Goal: Task Accomplishment & Management: Use online tool/utility

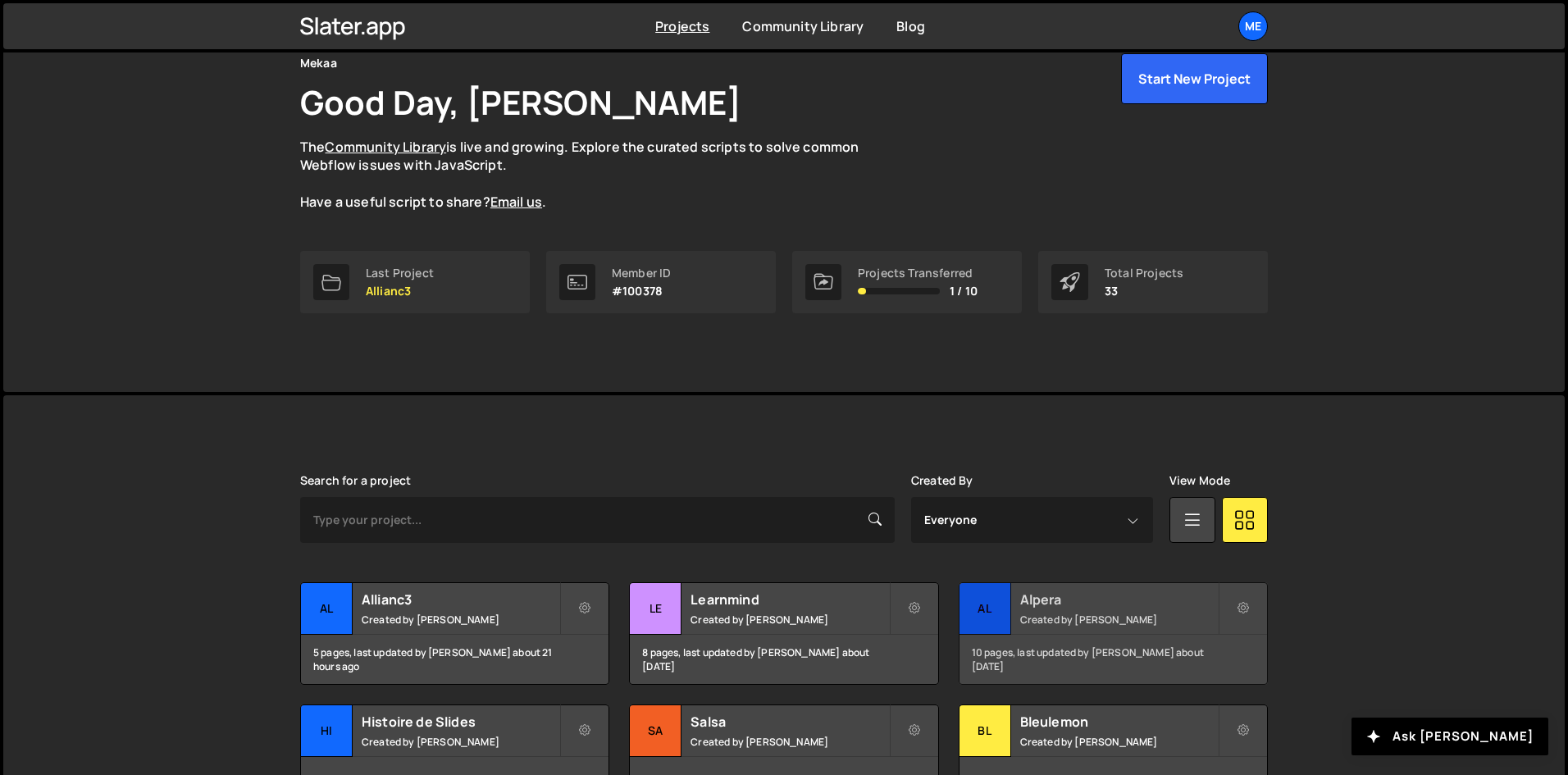
scroll to position [82, 0]
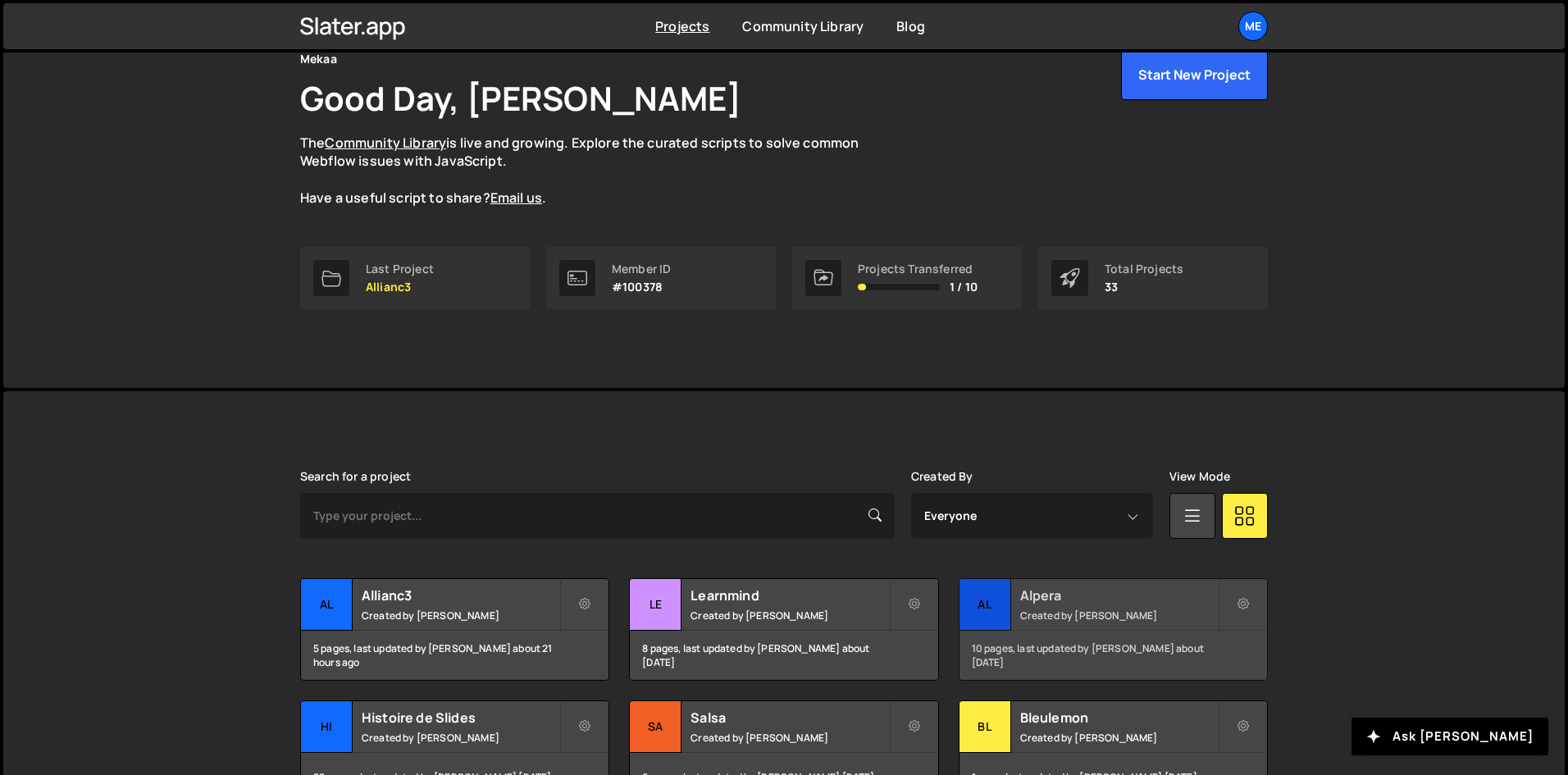
click at [1055, 606] on div "Alpera Created by Alex Teillet" at bounding box center [1114, 605] width 307 height 51
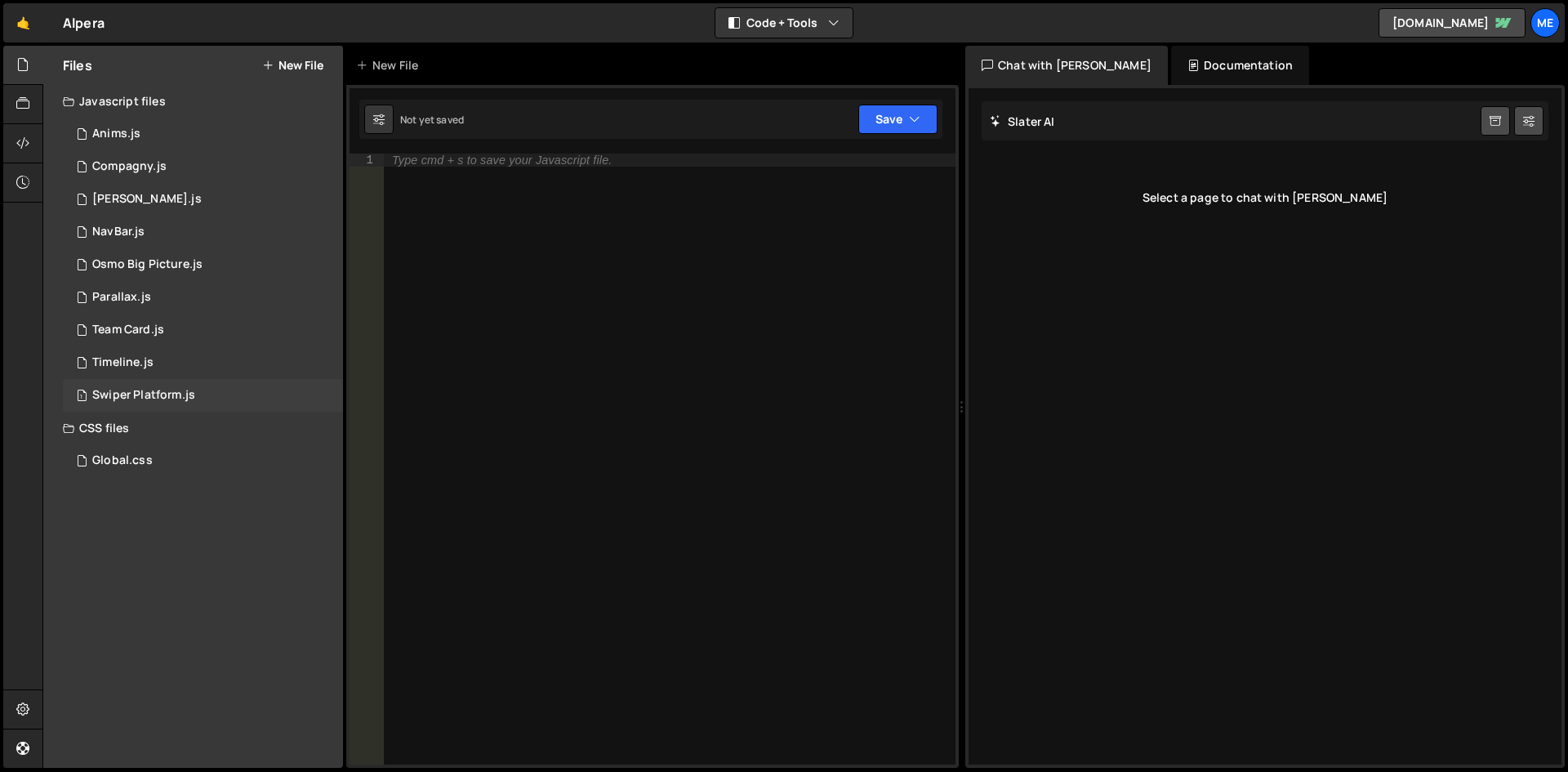
click at [155, 392] on div "Swiper Platform.js" at bounding box center [143, 396] width 103 height 15
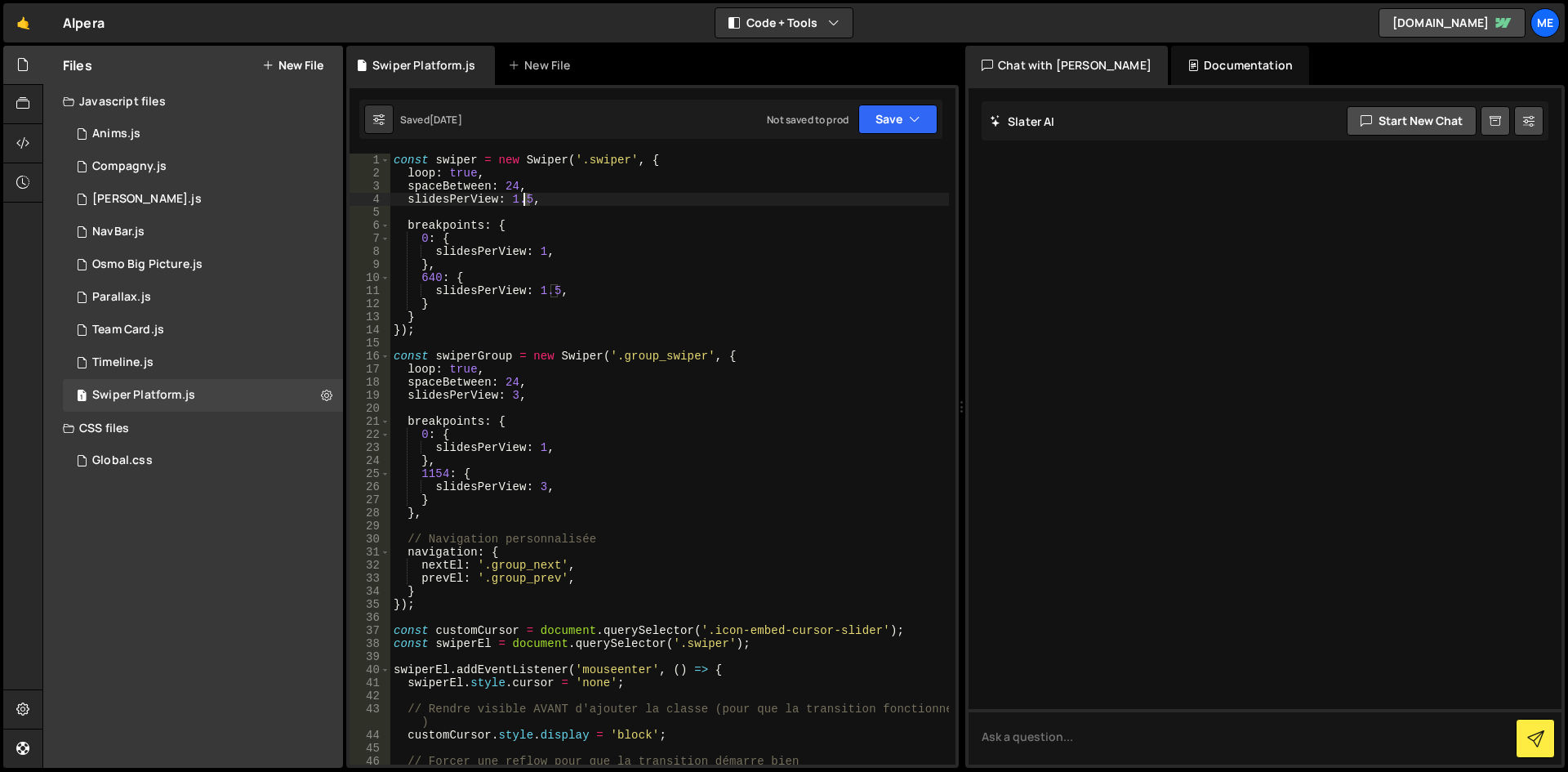
click at [521, 198] on div "const swiper = new Swiper ( '.swiper' , { loop : true , spaceBetween : 24 , sli…" at bounding box center [670, 472] width 559 height 637
drag, startPoint x: 536, startPoint y: 200, endPoint x: 511, endPoint y: 198, distance: 25.1
click at [511, 198] on div "const swiper = new Swiper ( '.swiper' , { loop : true , spaceBetween : 24 , sli…" at bounding box center [670, 472] width 559 height 637
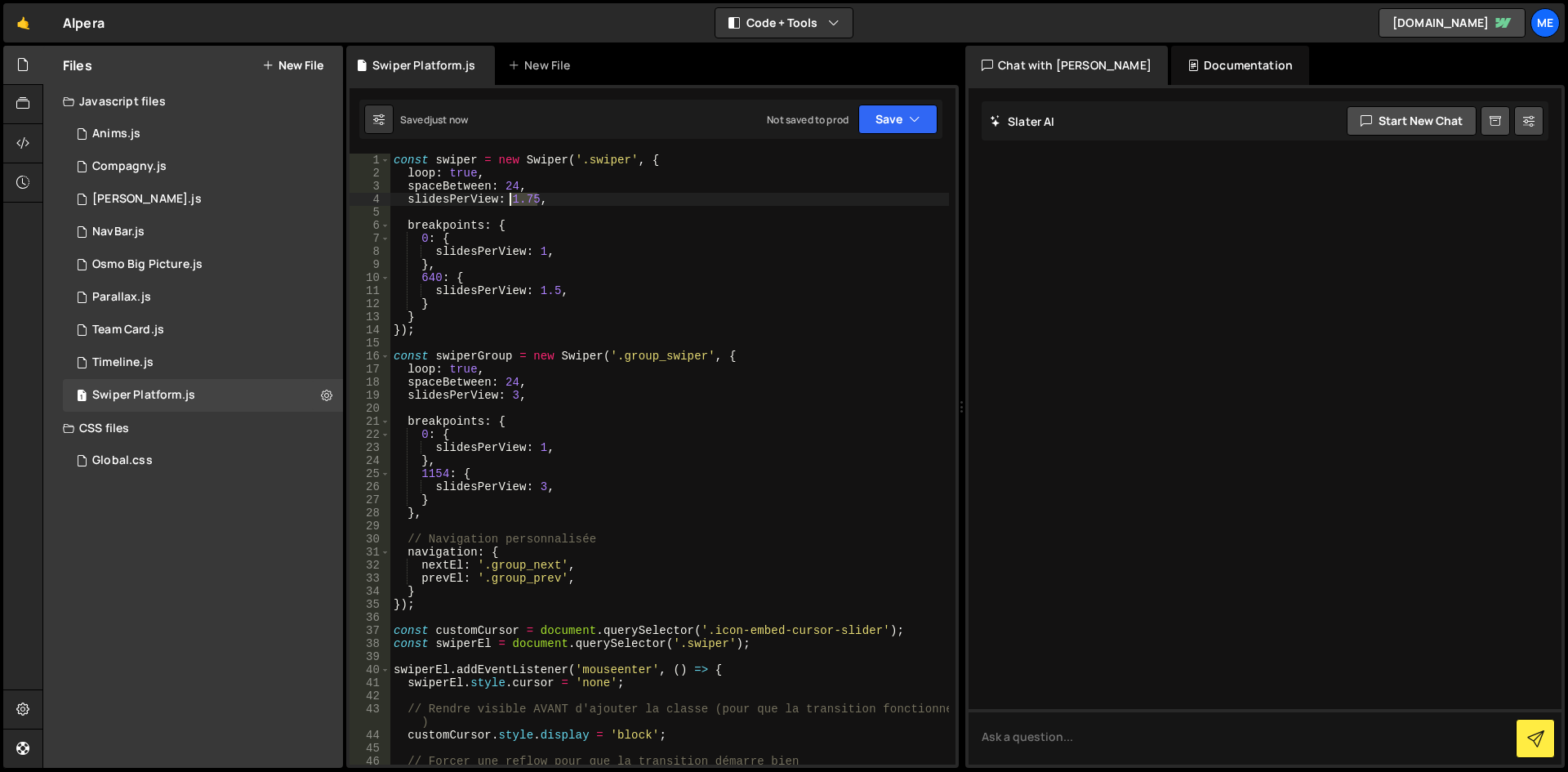
click at [511, 198] on div "const swiper = new Swiper ( '.swiper' , { loop : true , spaceBetween : 24 , sli…" at bounding box center [670, 472] width 559 height 637
click at [527, 199] on div "const swiper = new Swiper ( '.swiper' , { loop : true , spaceBetween : 24 , sli…" at bounding box center [670, 472] width 559 height 637
drag, startPoint x: 536, startPoint y: 199, endPoint x: 527, endPoint y: 198, distance: 9.1
click at [527, 198] on div "const swiper = new Swiper ( '.swiper' , { loop : true , spaceBetween : 24 , sli…" at bounding box center [670, 472] width 559 height 637
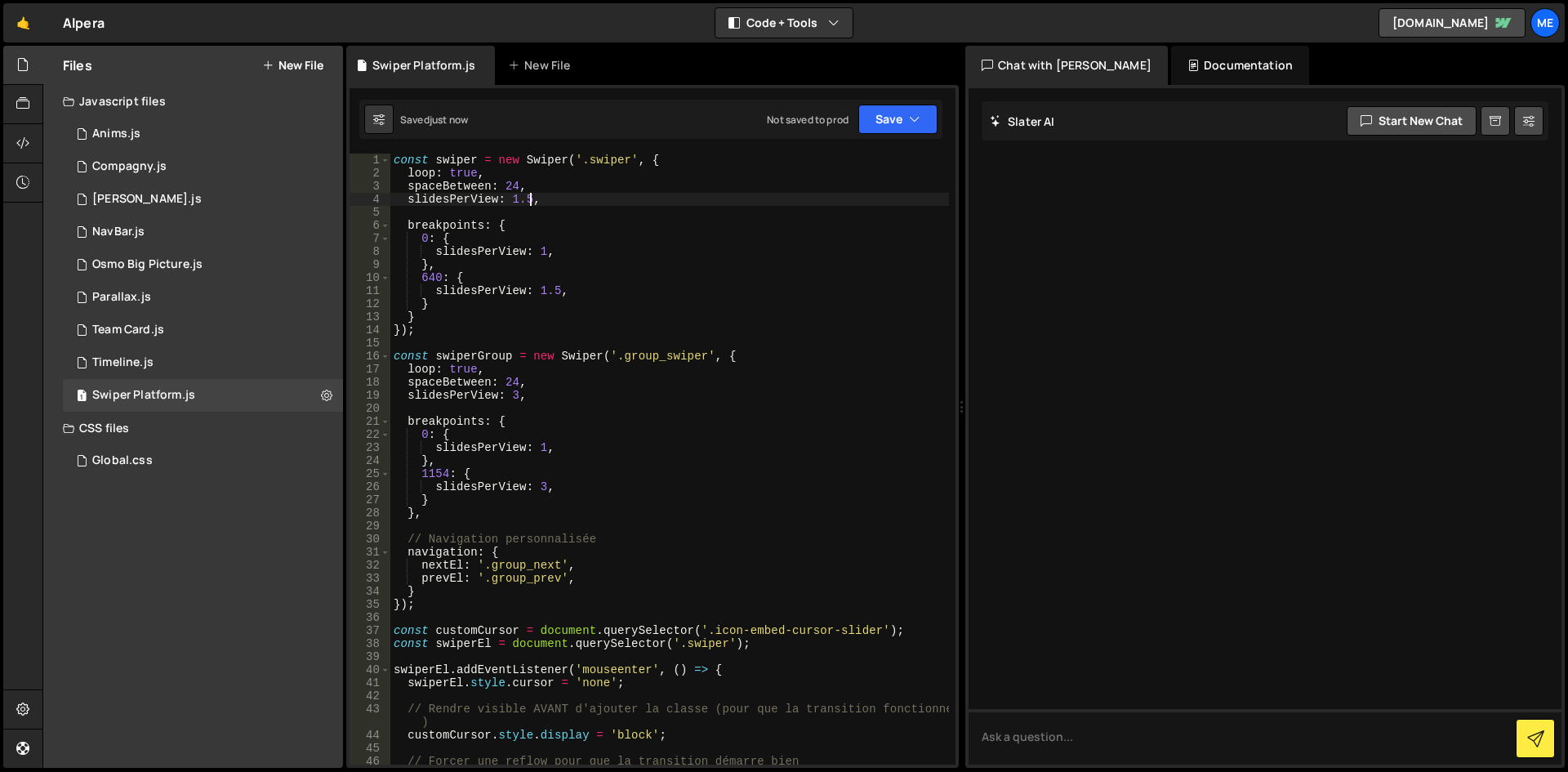
type textarea "slidesPerView: 1.5,"
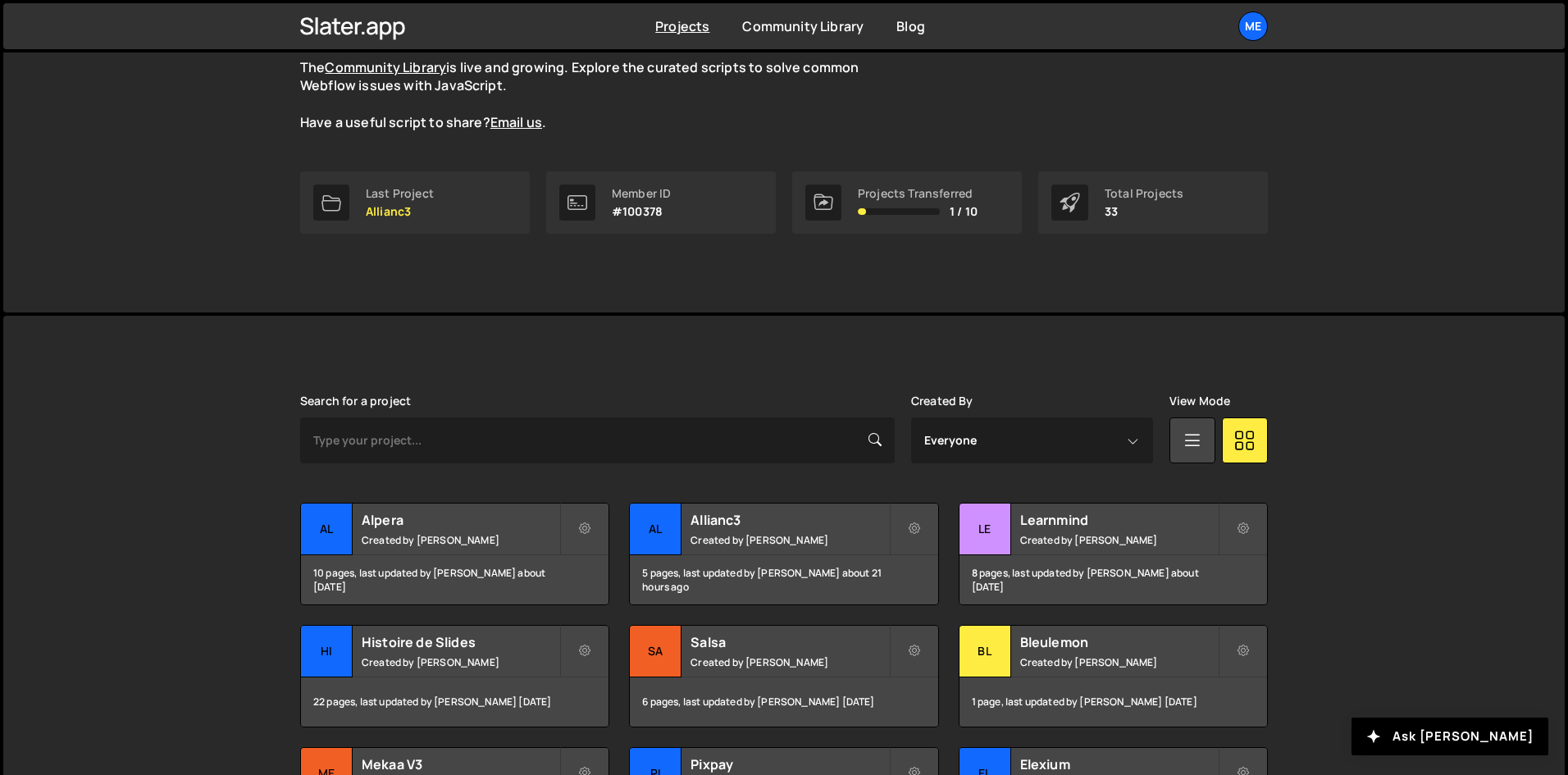
scroll to position [164, 0]
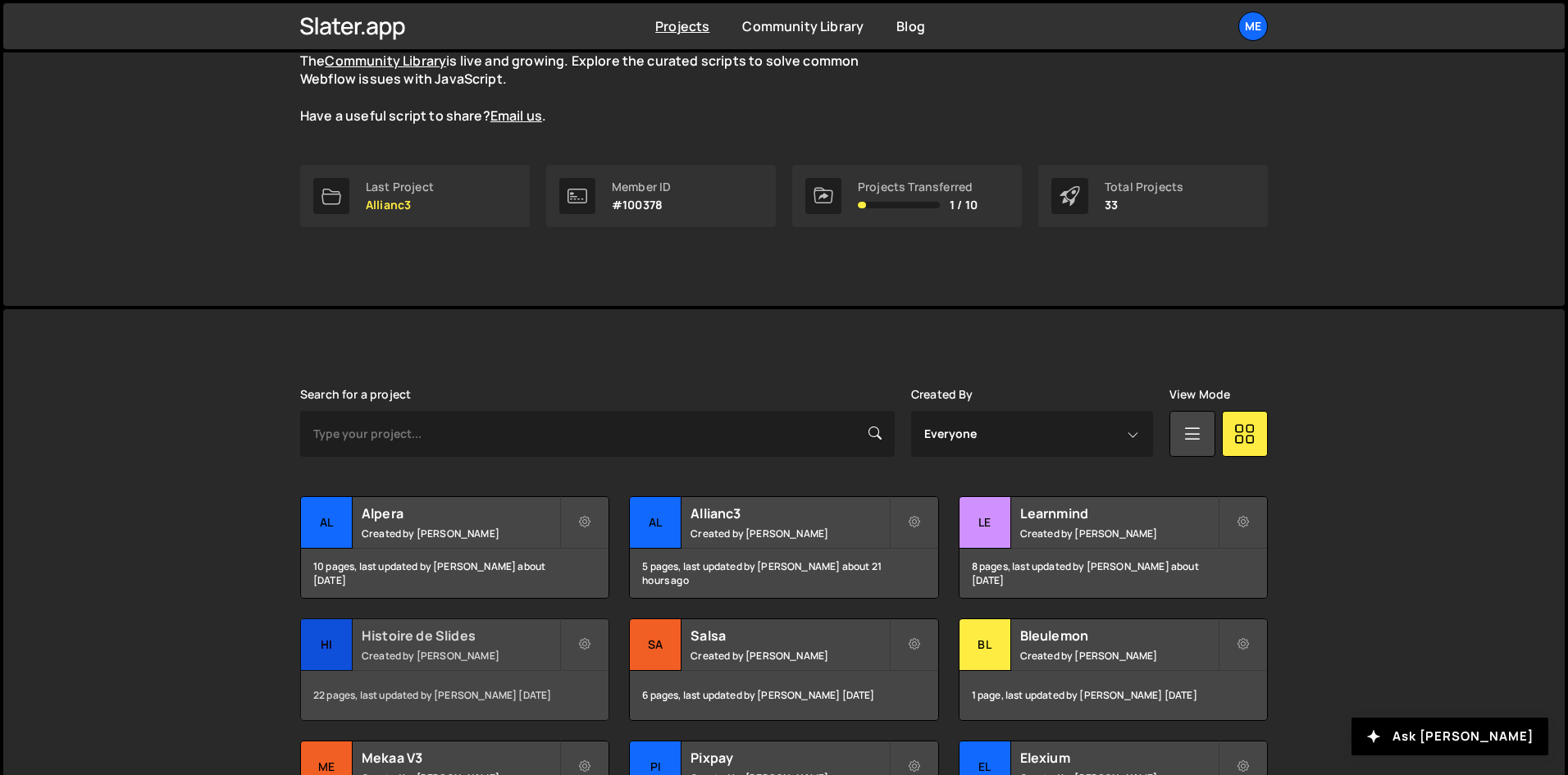
click at [485, 649] on small "Created by [PERSON_NAME]" at bounding box center [460, 655] width 197 height 14
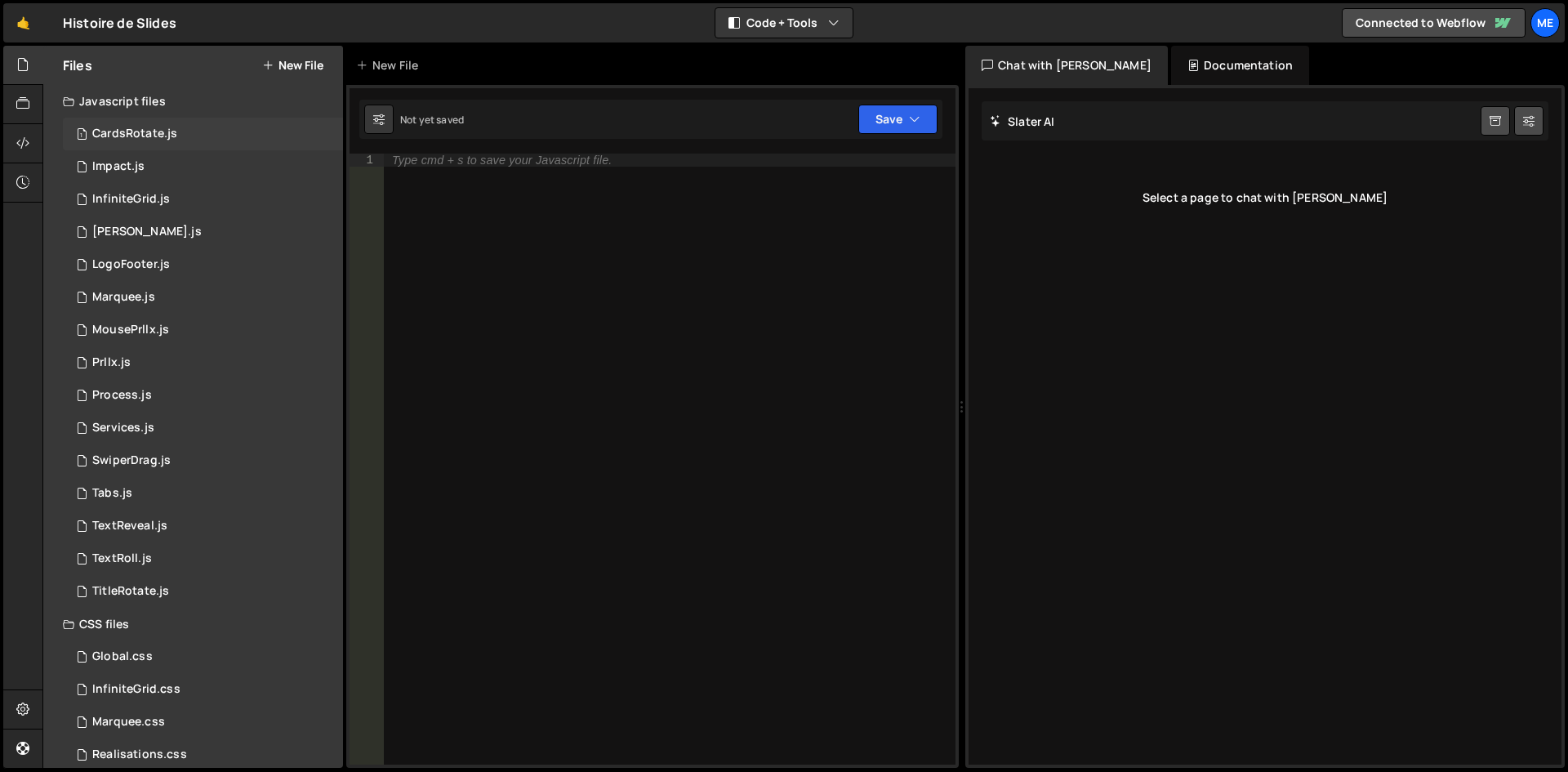
click at [183, 138] on div "1 CardsRotate.js 0" at bounding box center [202, 134] width 281 height 33
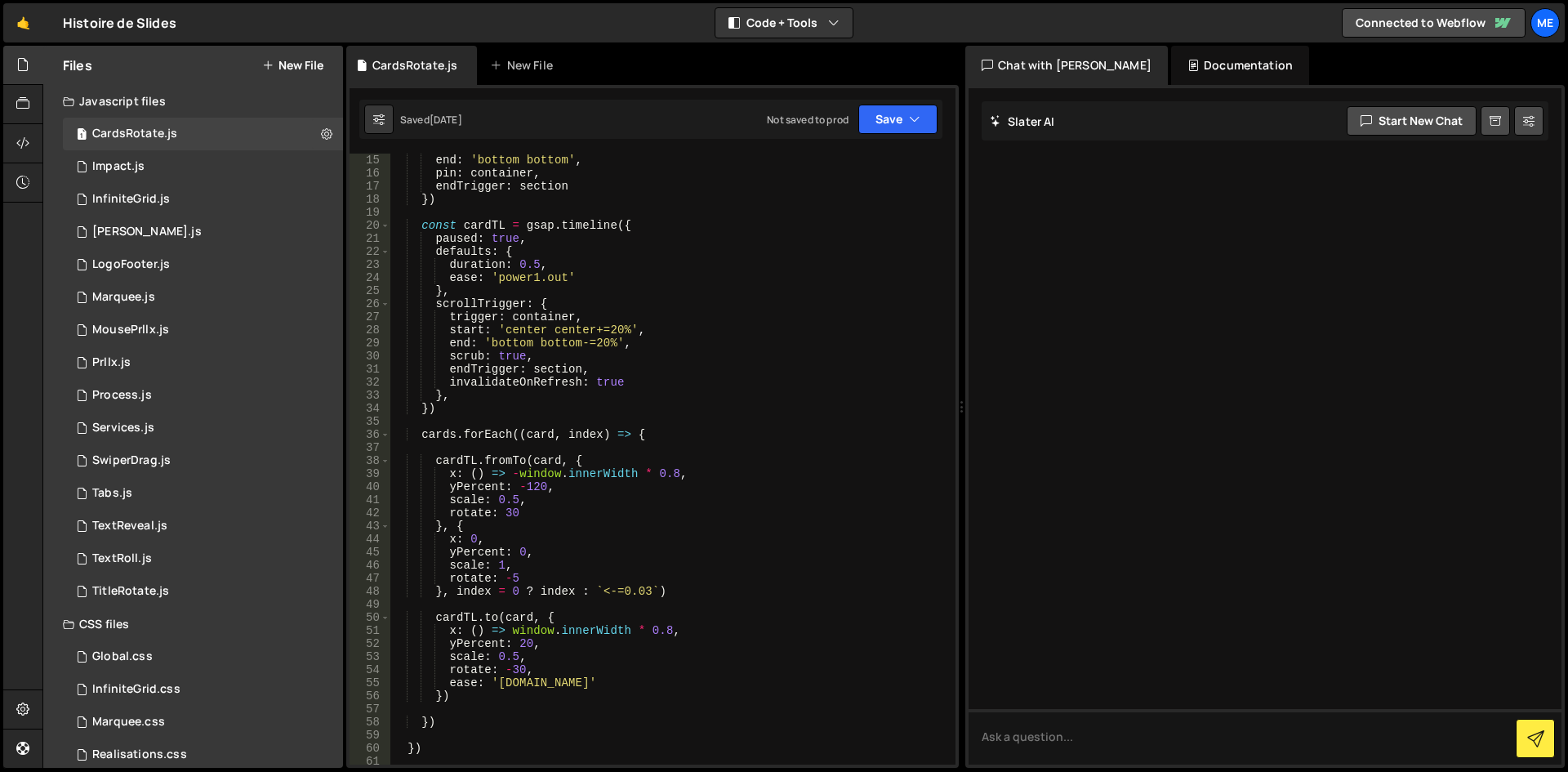
scroll to position [196, 0]
click at [124, 477] on div "1 Tabs.js 0" at bounding box center [202, 494] width 281 height 33
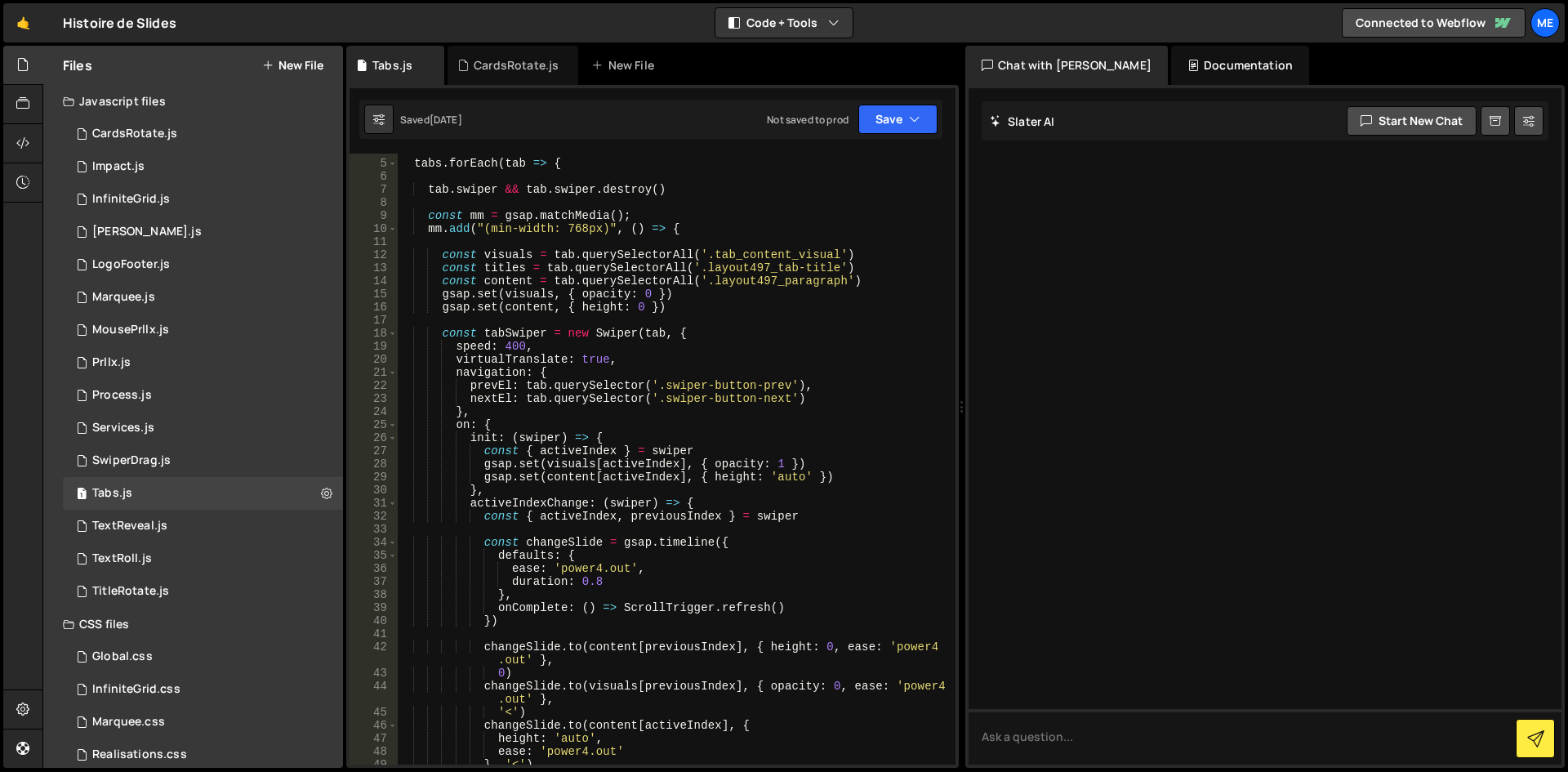
scroll to position [0, 0]
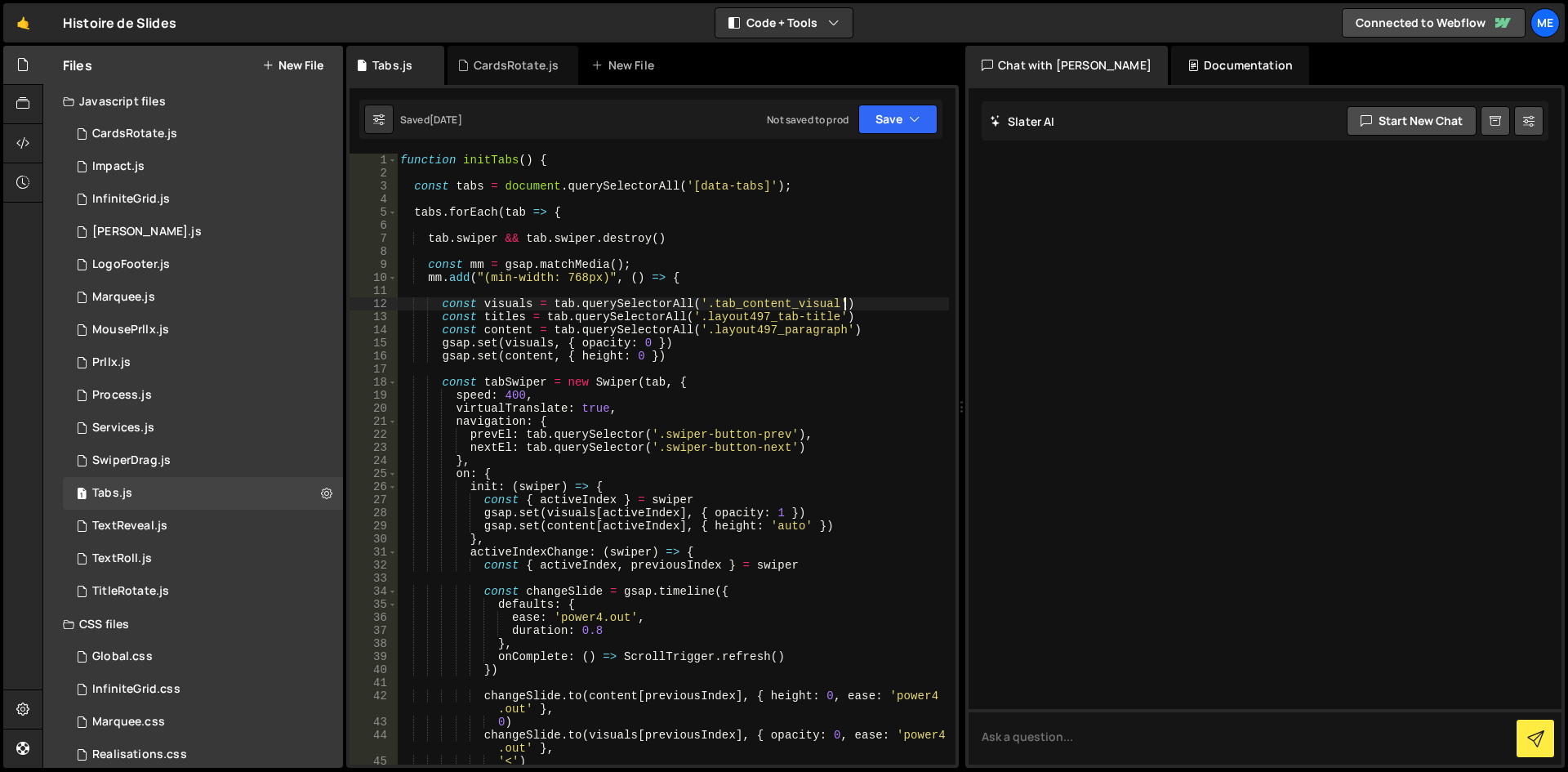
click at [847, 300] on div "function initTabs ( ) { const tabs = document . querySelectorAll ( '[data-tabs]…" at bounding box center [673, 472] width 552 height 637
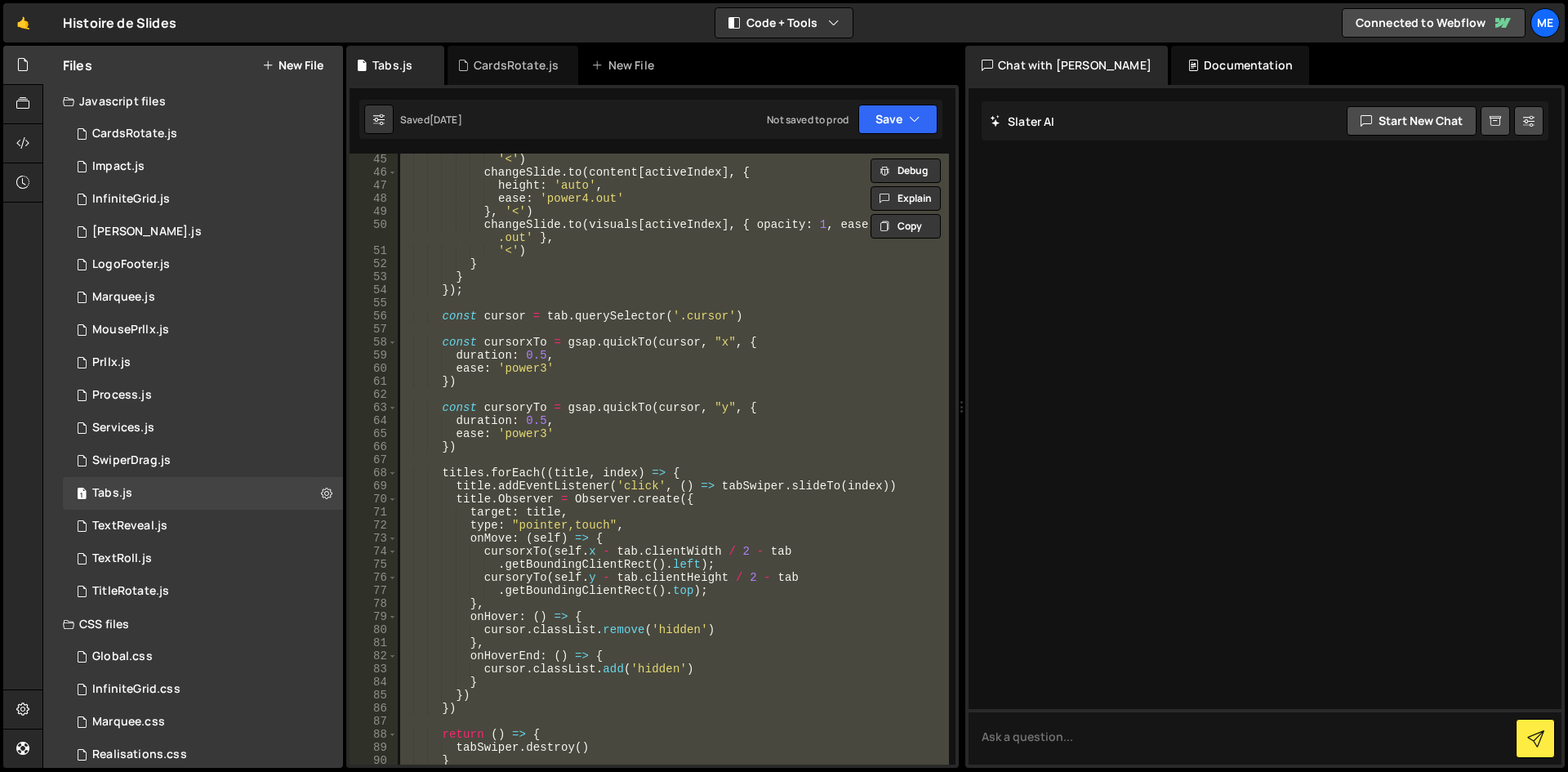
scroll to position [671, 0]
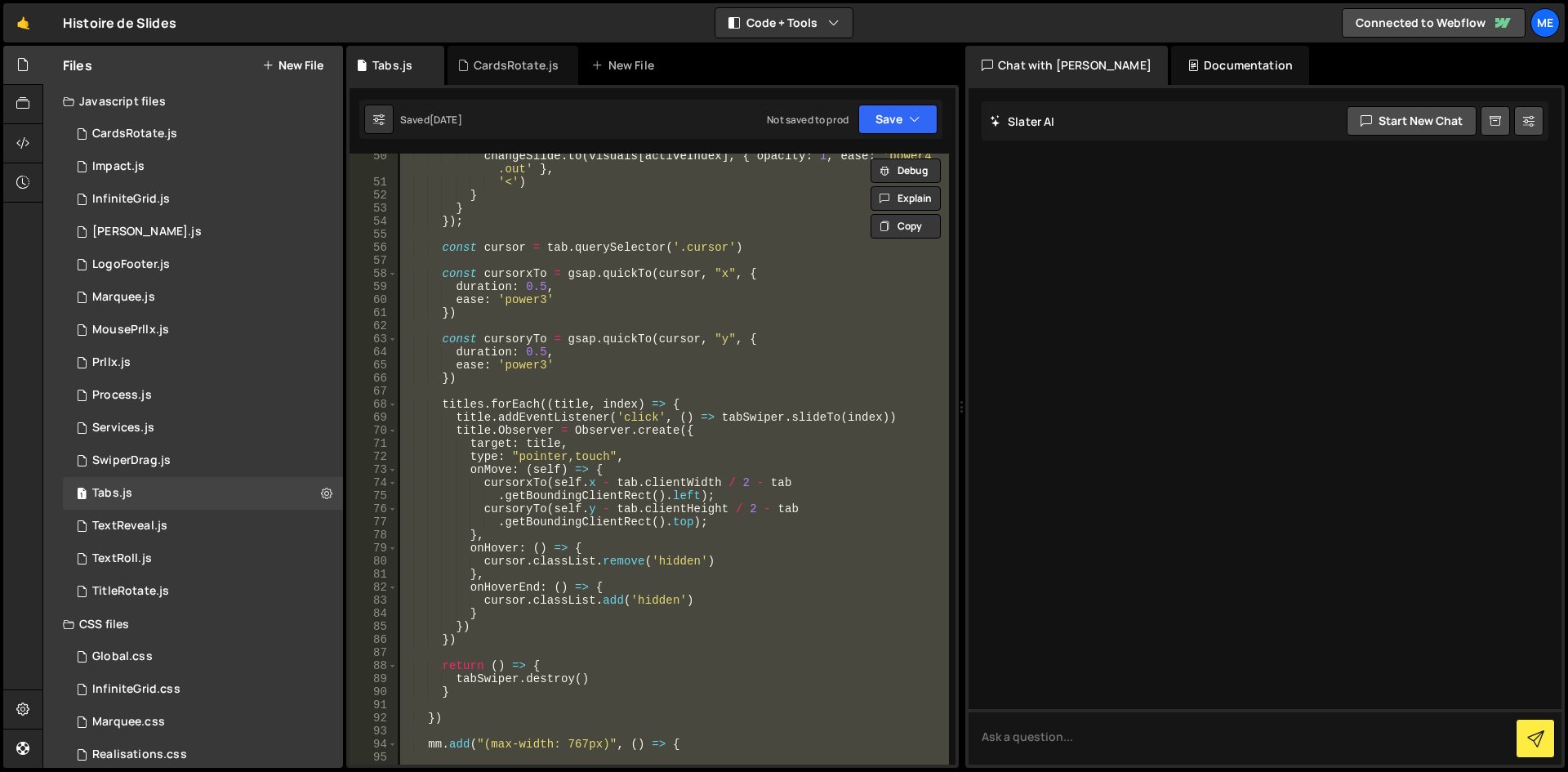
click at [685, 375] on div "changeSlide . to ( visuals [ activeIndex ] , { opacity : 1 , ease : 'power4 .ou…" at bounding box center [673, 459] width 552 height 612
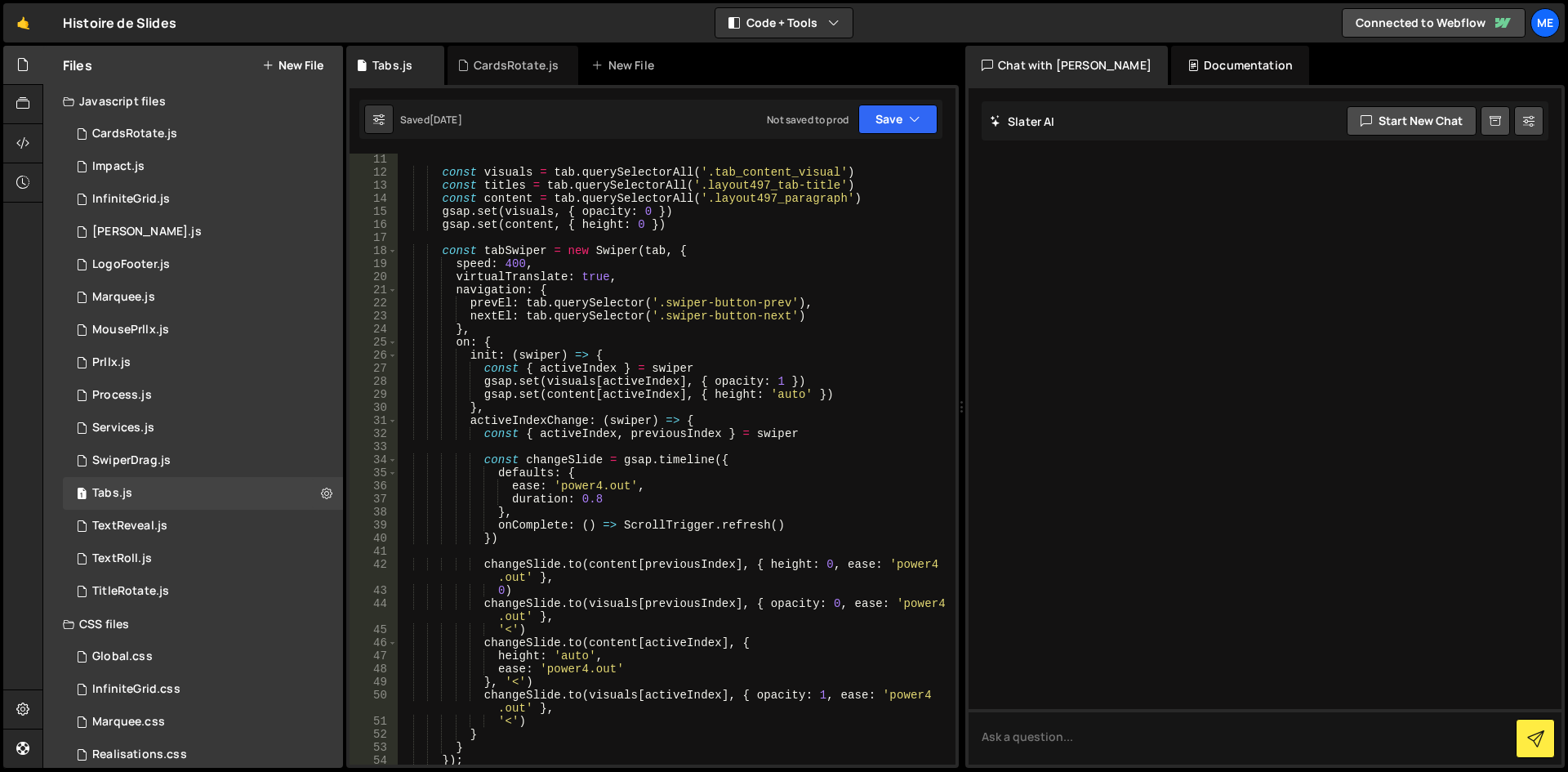
scroll to position [0, 0]
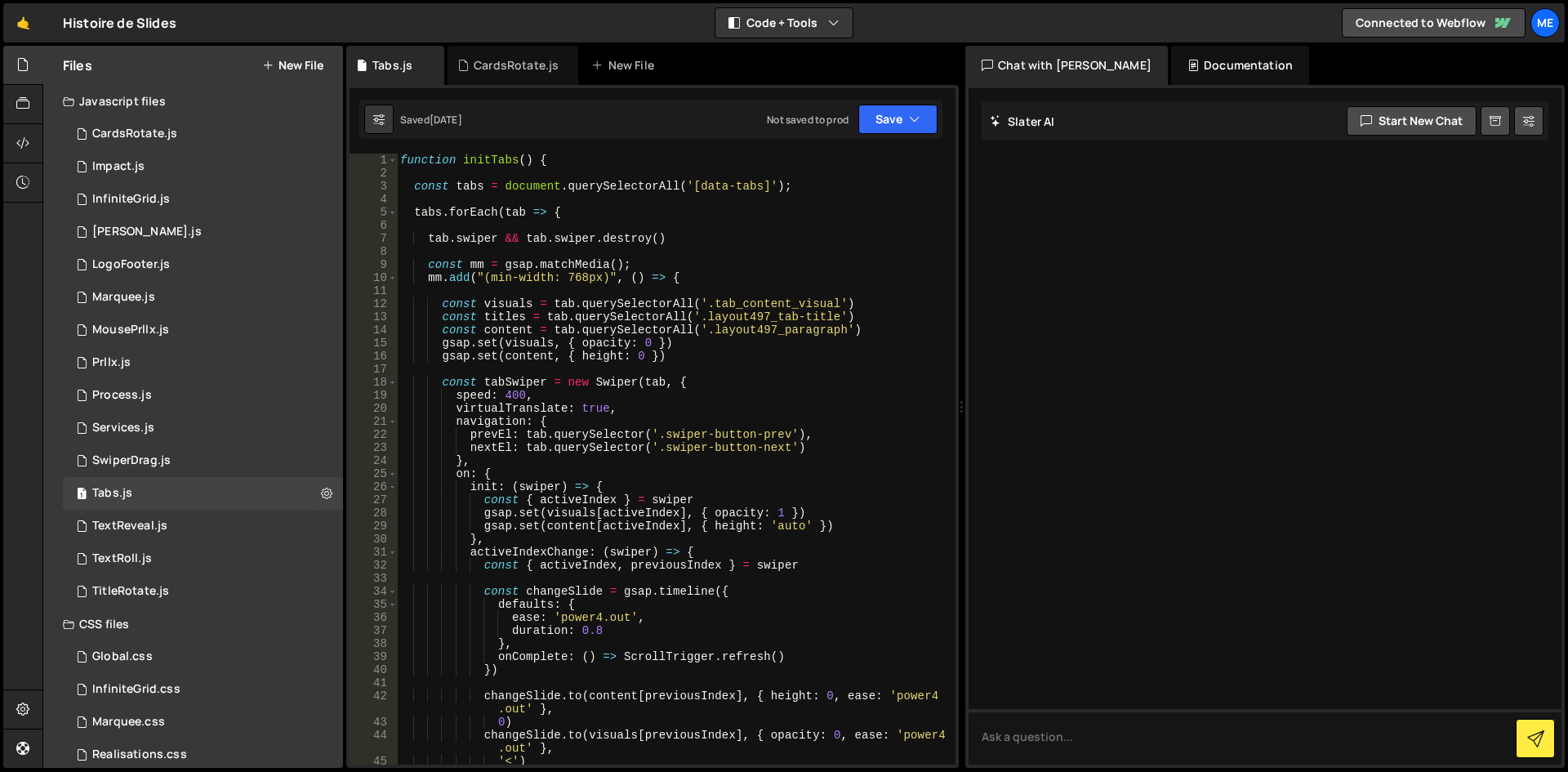
click at [752, 432] on div "function initTabs ( ) { const tabs = document . querySelectorAll ( '[data-tabs]…" at bounding box center [673, 472] width 552 height 637
type textarea "initTabs();"
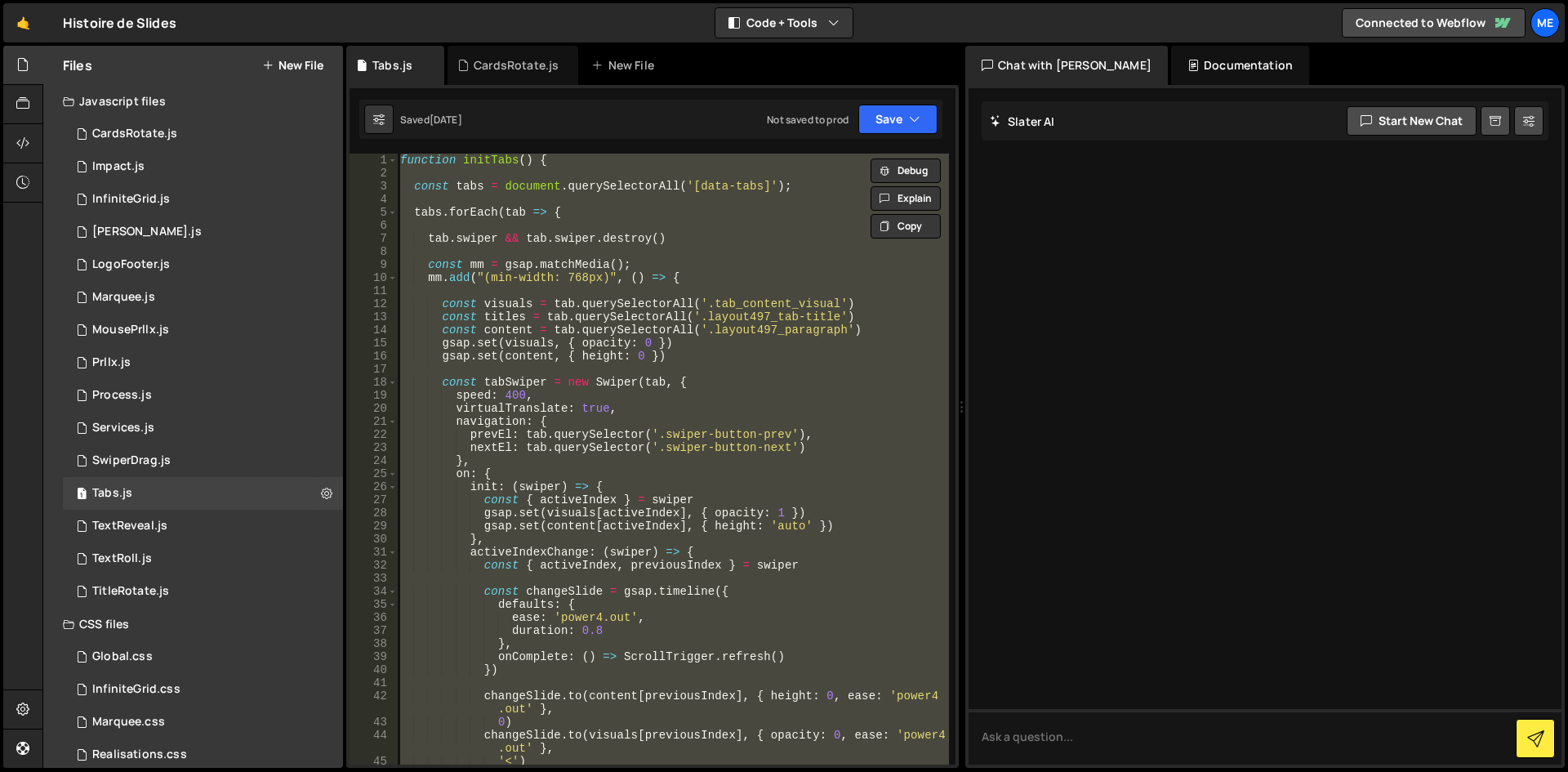
paste textarea
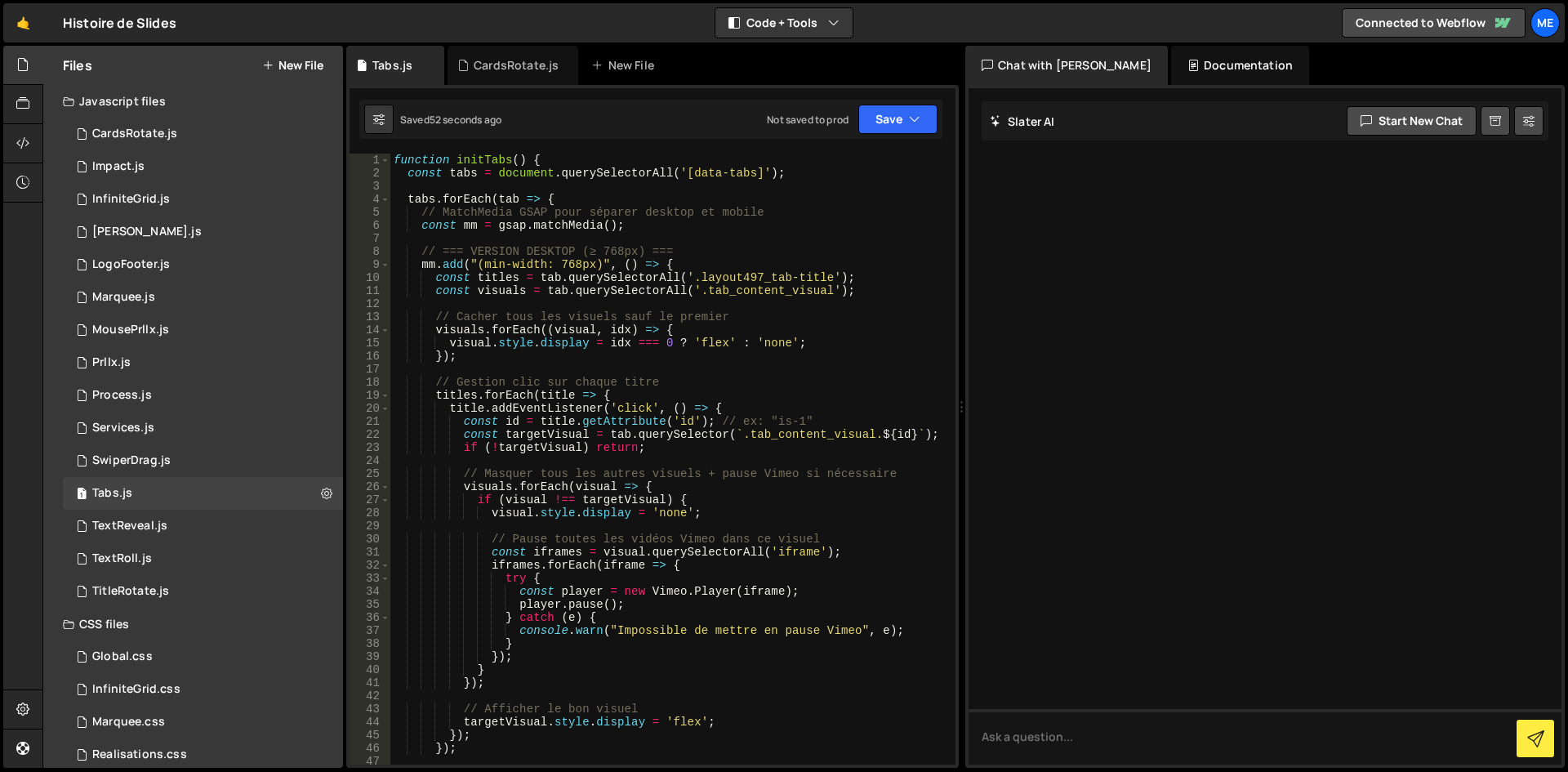
click at [858, 227] on div "function initTabs ( ) { const tabs = document . querySelectorAll ( '[data-tabs]…" at bounding box center [670, 472] width 559 height 637
type textarea "initTabs();"
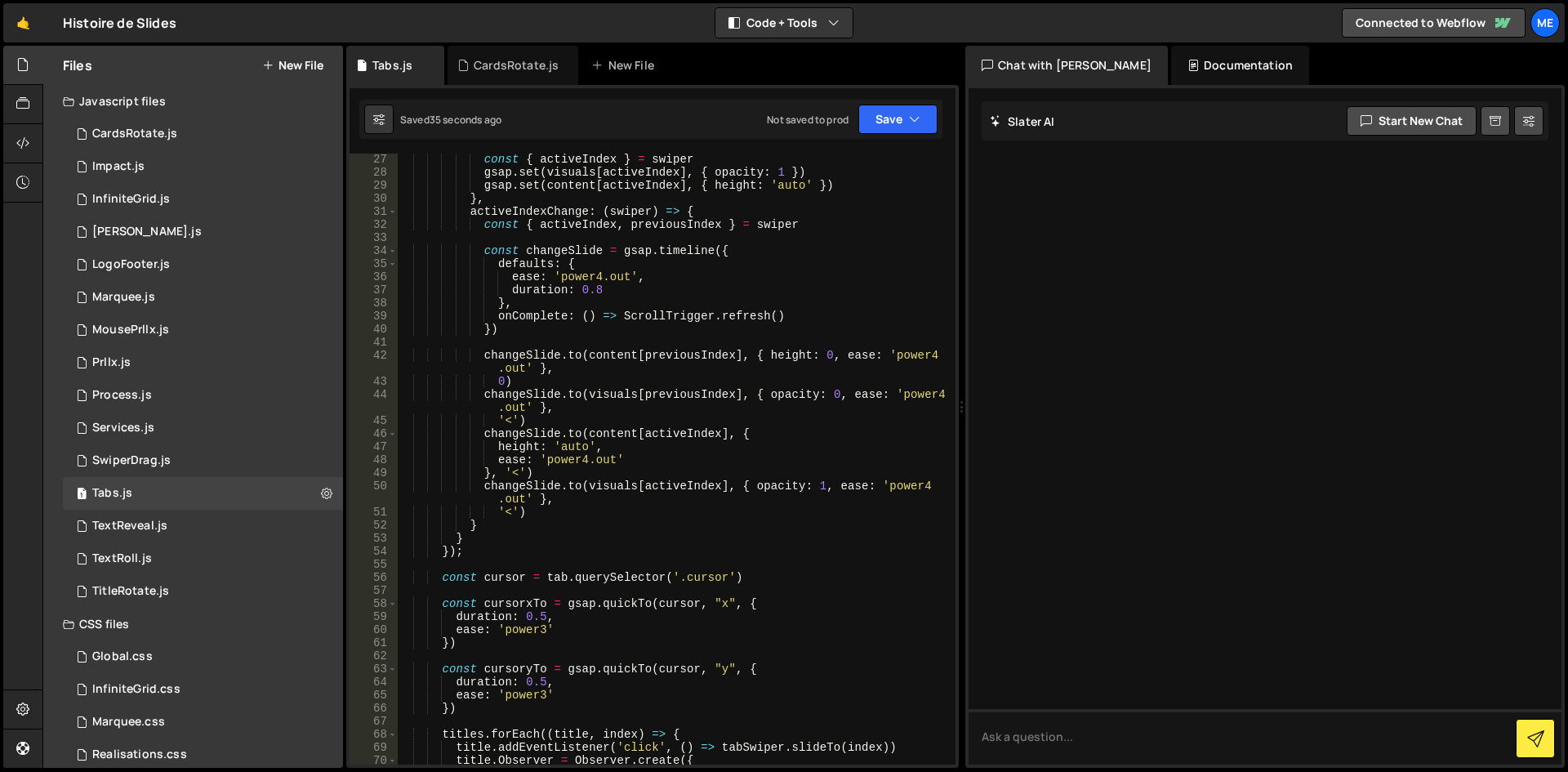
scroll to position [264, 0]
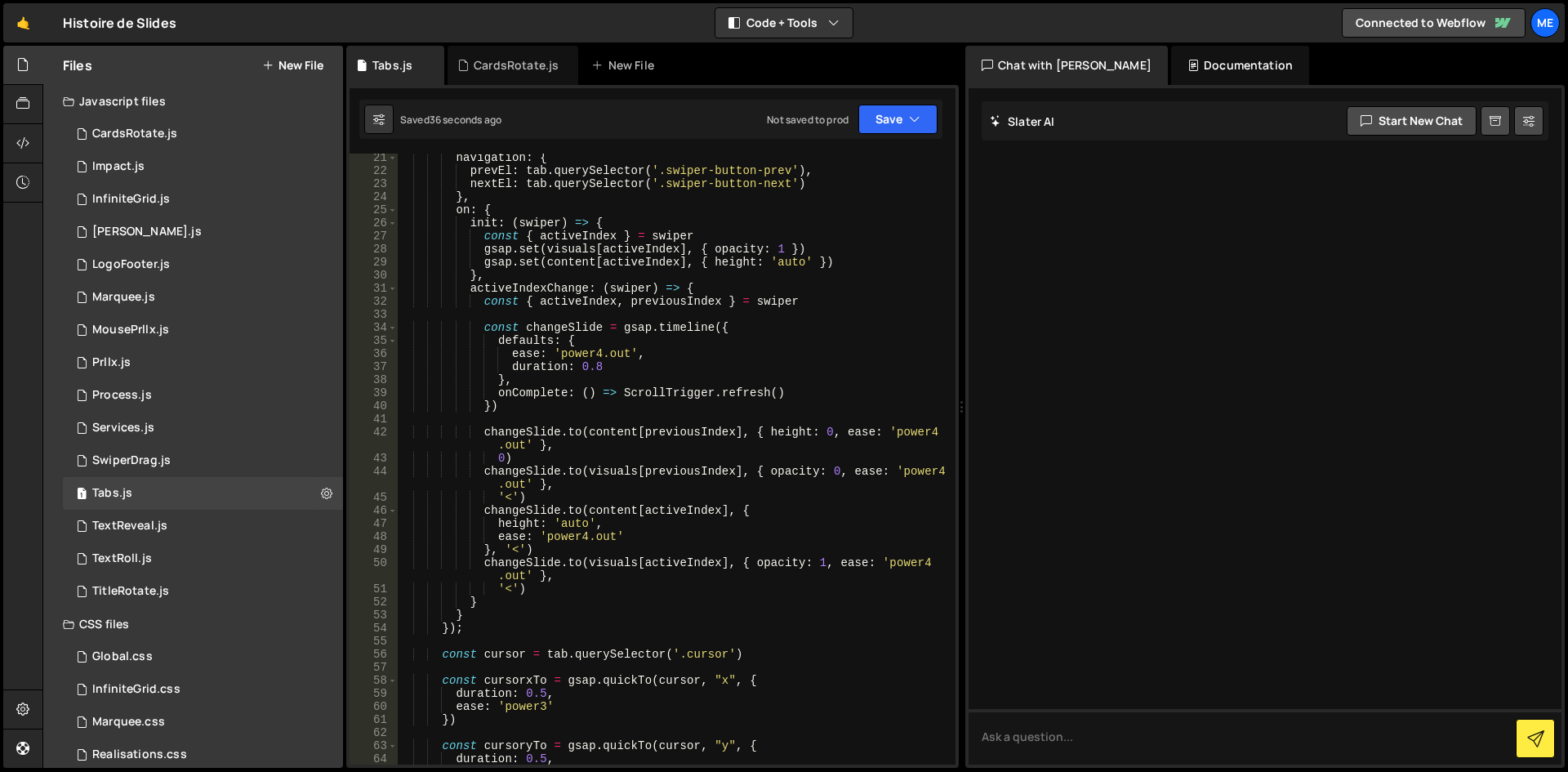
click at [662, 626] on div "navigation : { prevEl : tab . querySelector ( '.swiper-button-prev' ) , nextEl …" at bounding box center [673, 470] width 552 height 637
click at [844, 221] on div "navigation : { prevEl : tab . querySelector ( '.swiper-button-prev' ) , nextEl …" at bounding box center [673, 470] width 552 height 637
type textarea "initTabs();"
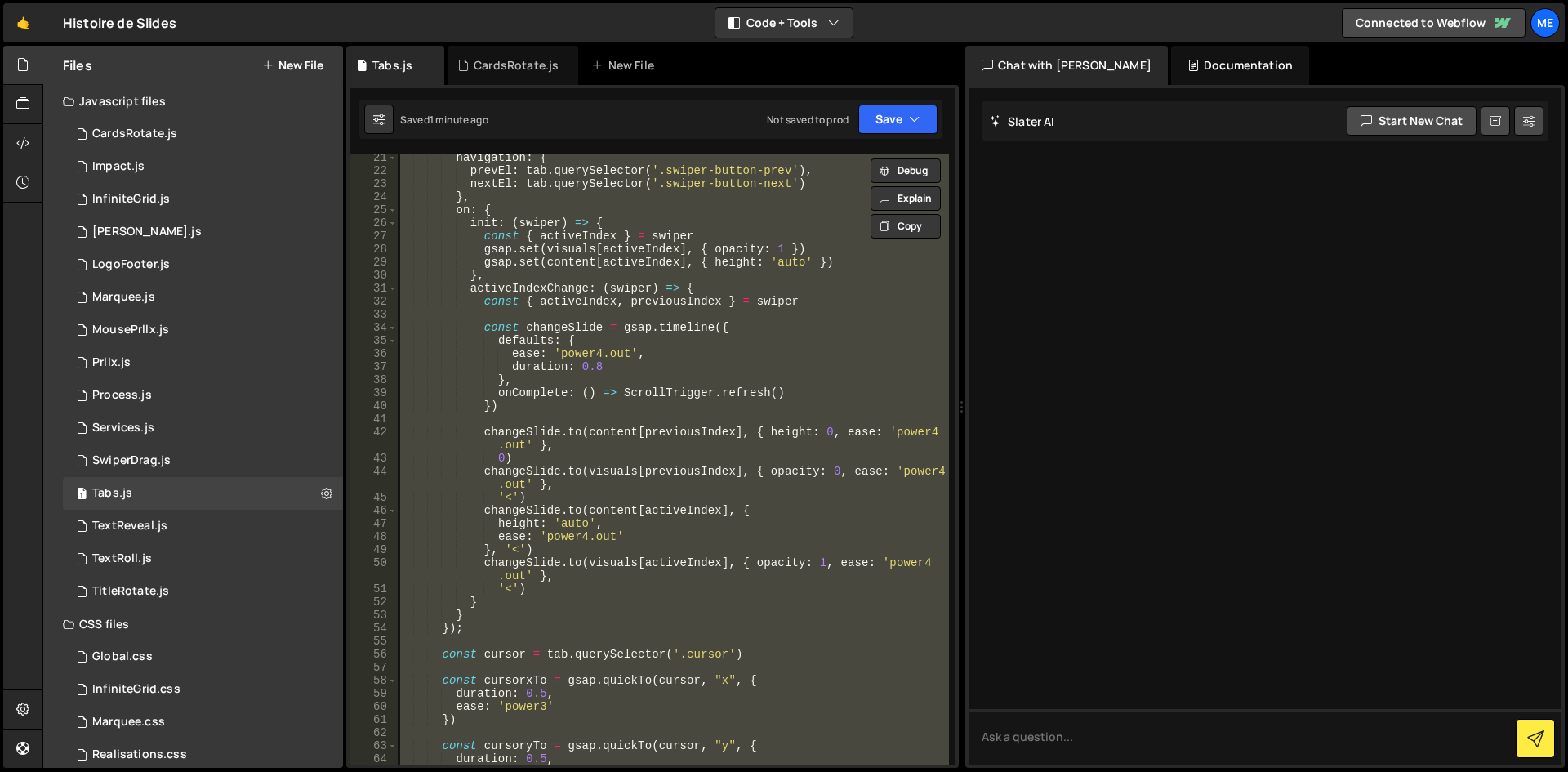
paste textarea
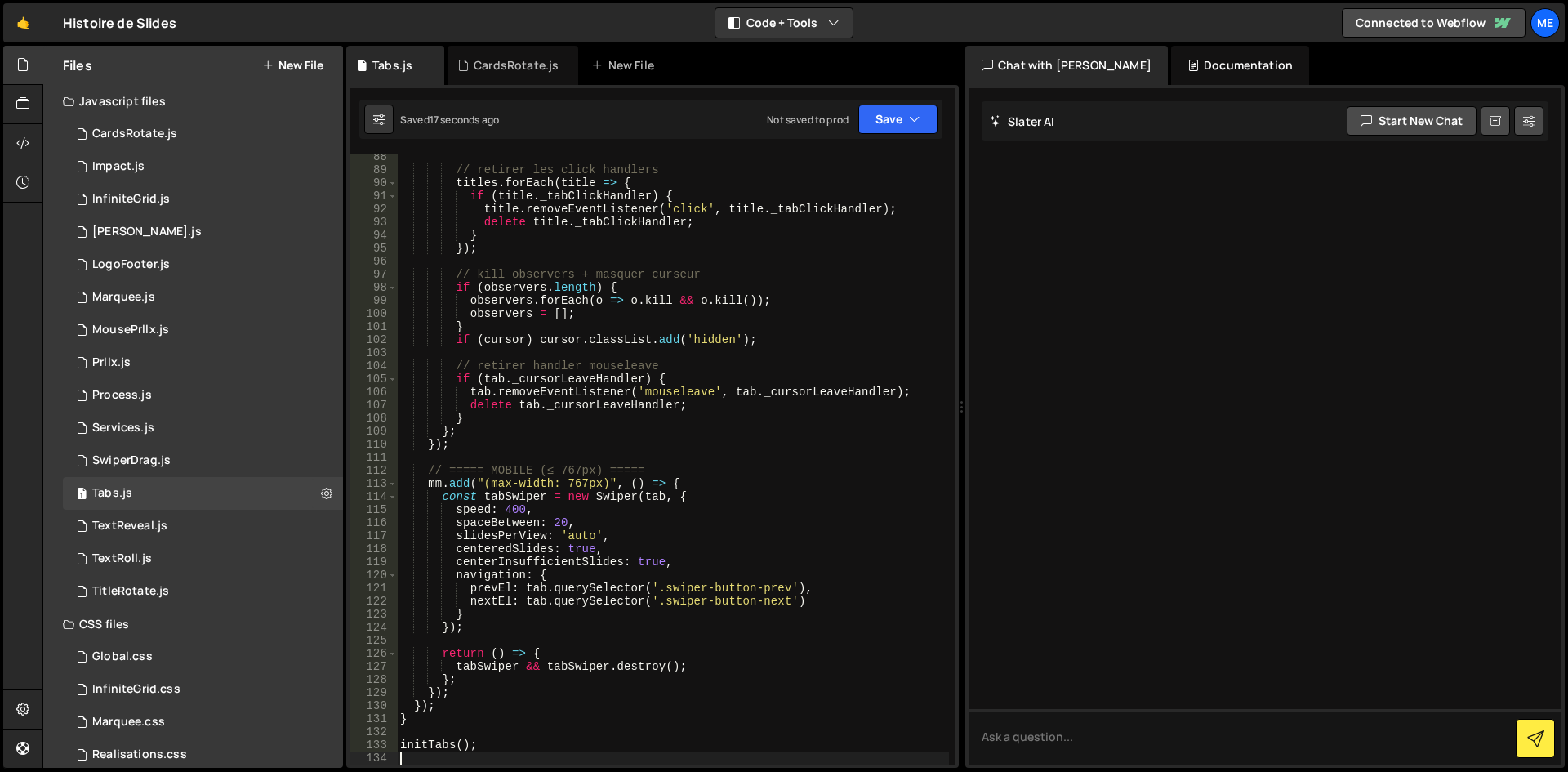
scroll to position [1389, 0]
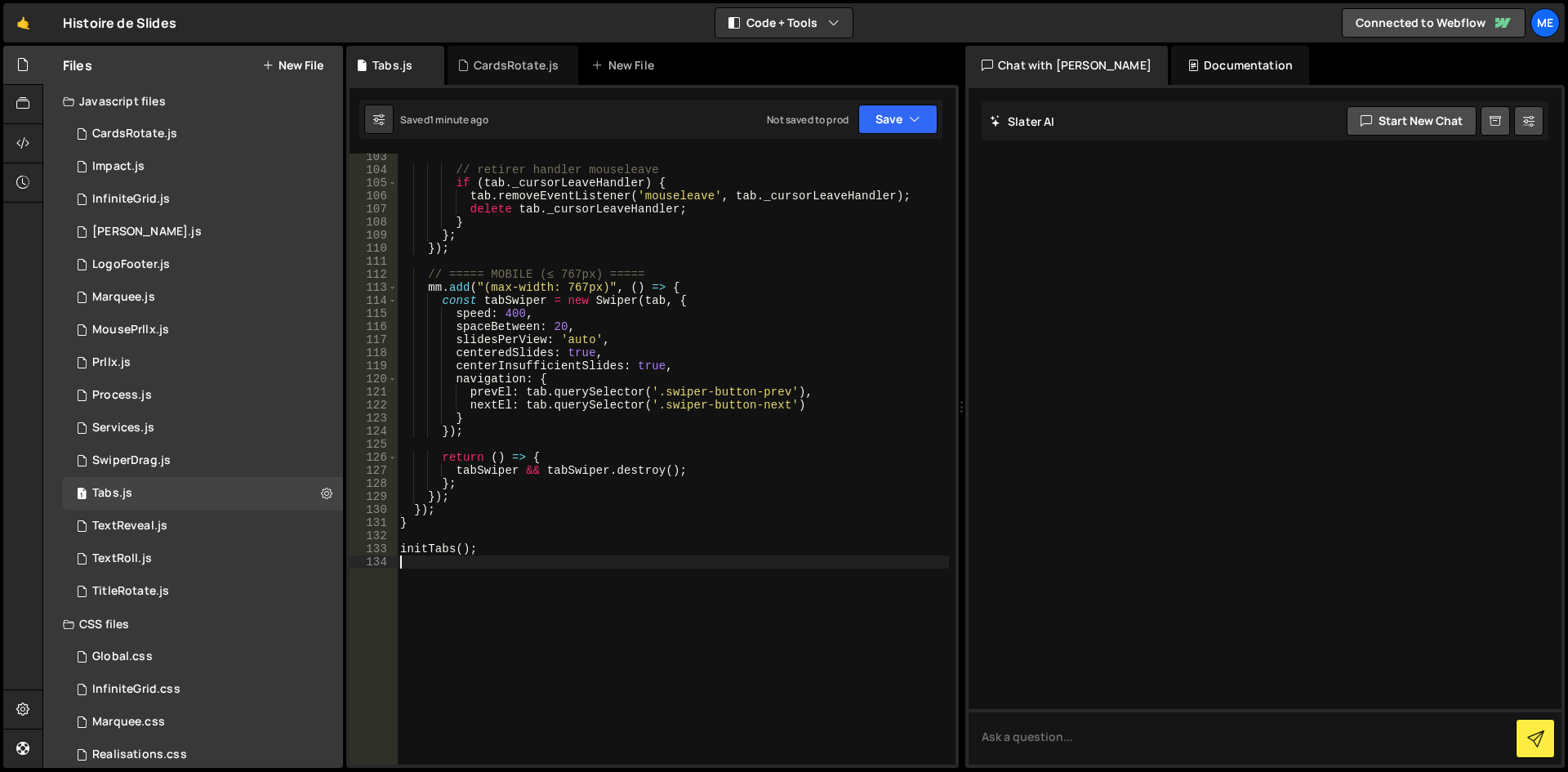
click at [851, 323] on div "// retirer handler mouseleave if ( tab . _cursorLeaveHandler ) { tab . removeEv…" at bounding box center [673, 469] width 552 height 637
type textarea "initTabs();"
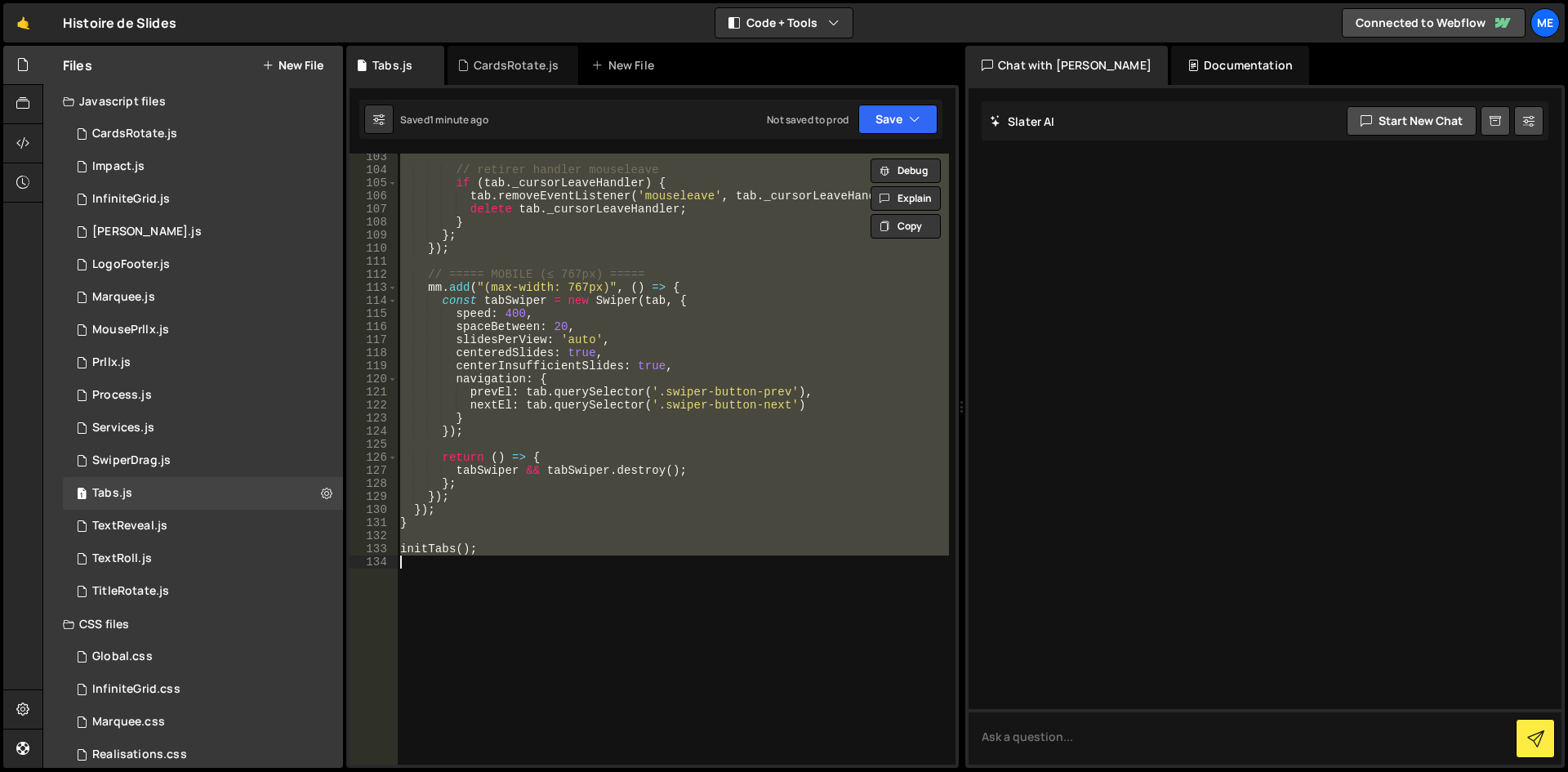
paste textarea
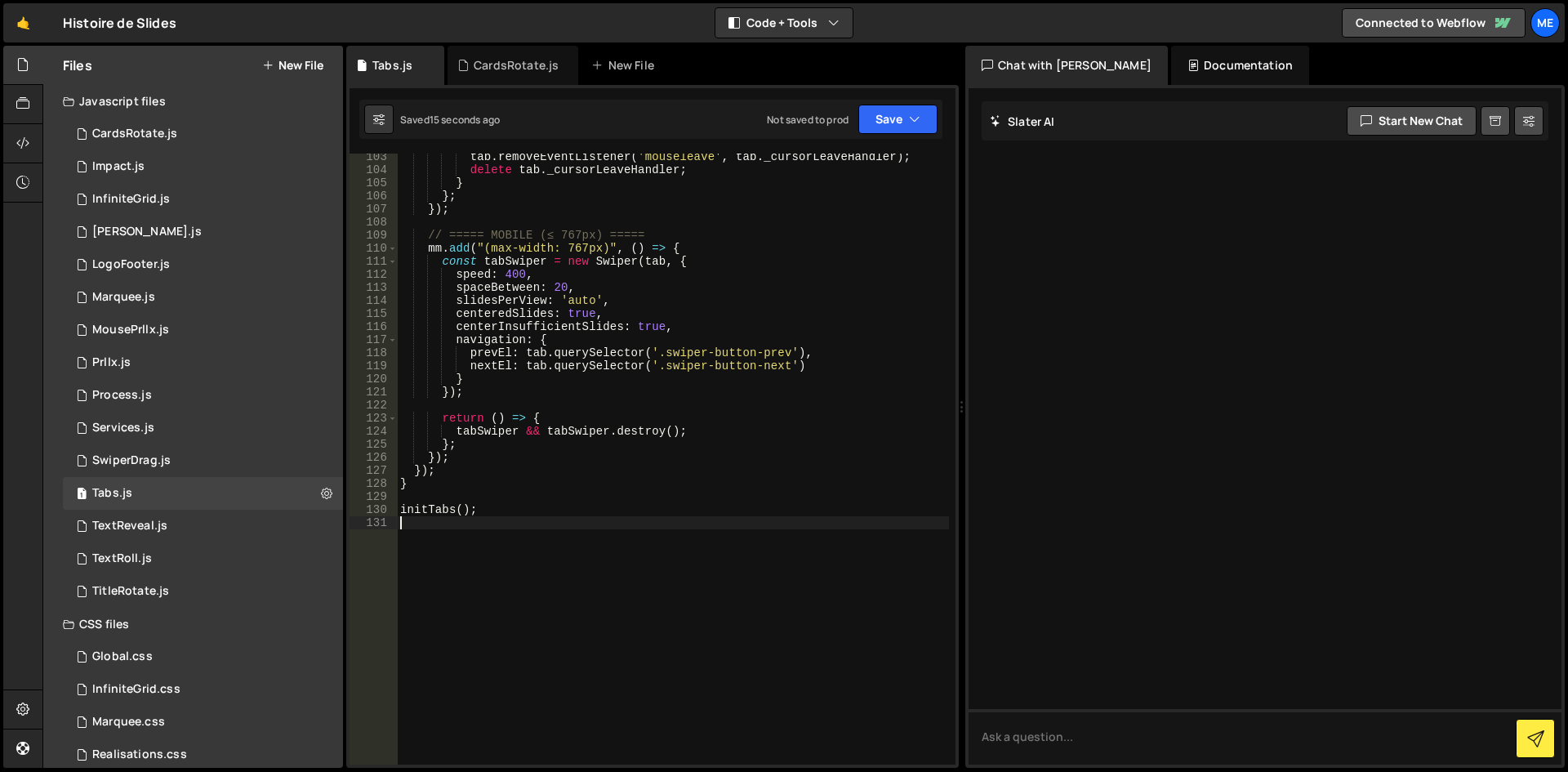
scroll to position [1255, 0]
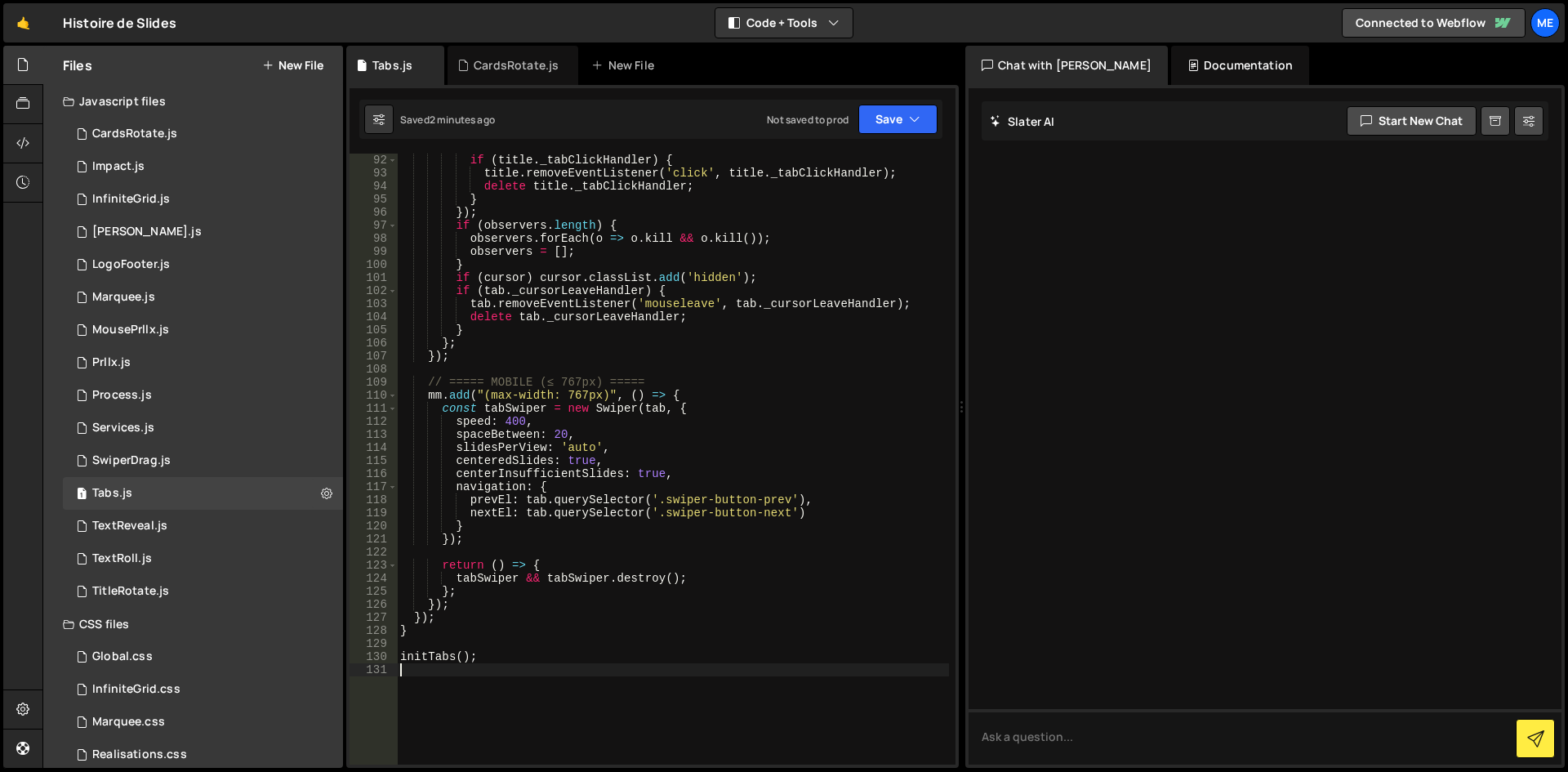
click at [827, 241] on div "if ( title . _tabClickHandler ) { title . removeEventListener ( 'click' , title…" at bounding box center [673, 472] width 552 height 637
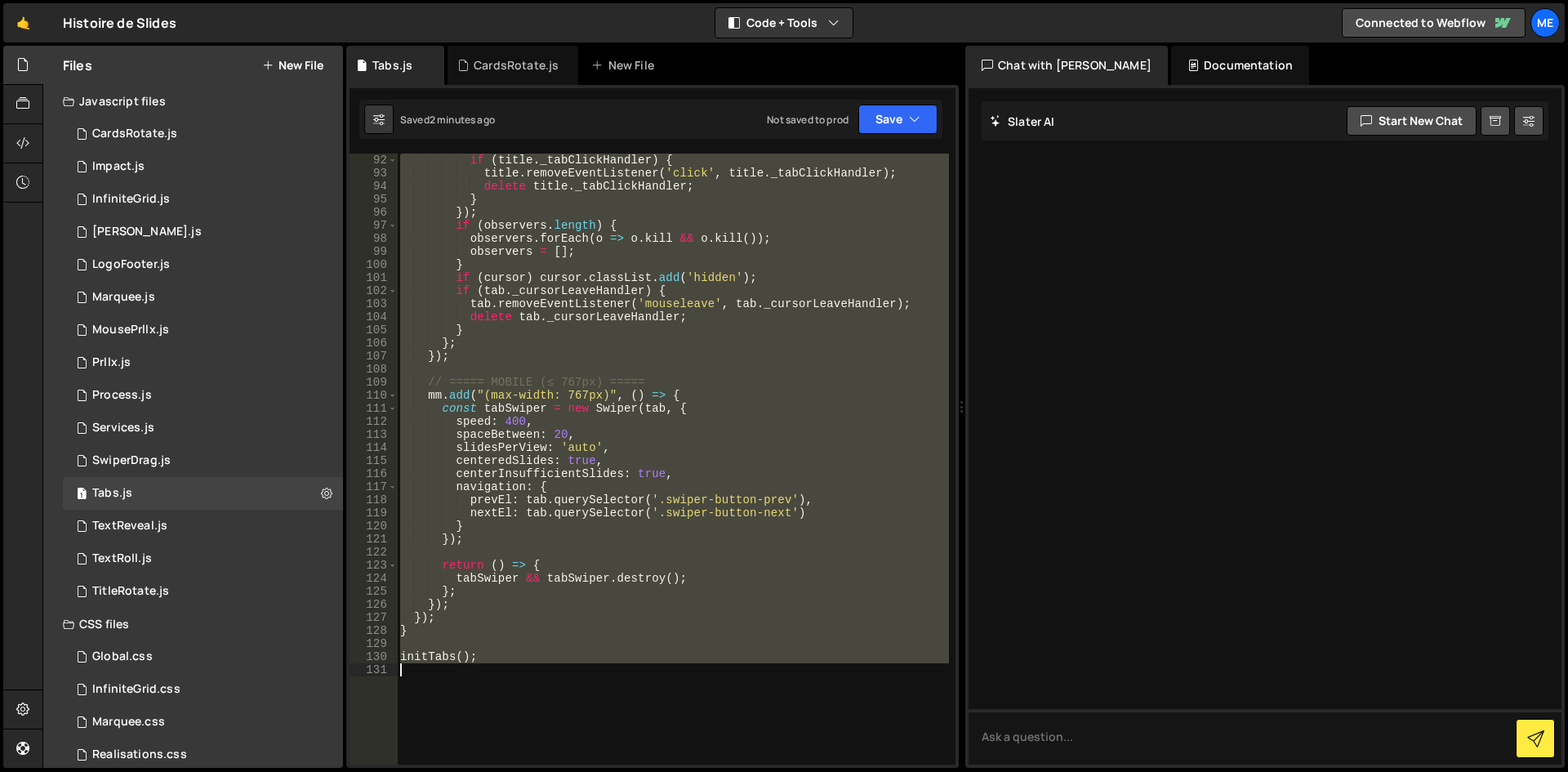
type textarea "initTabs();"
paste textarea
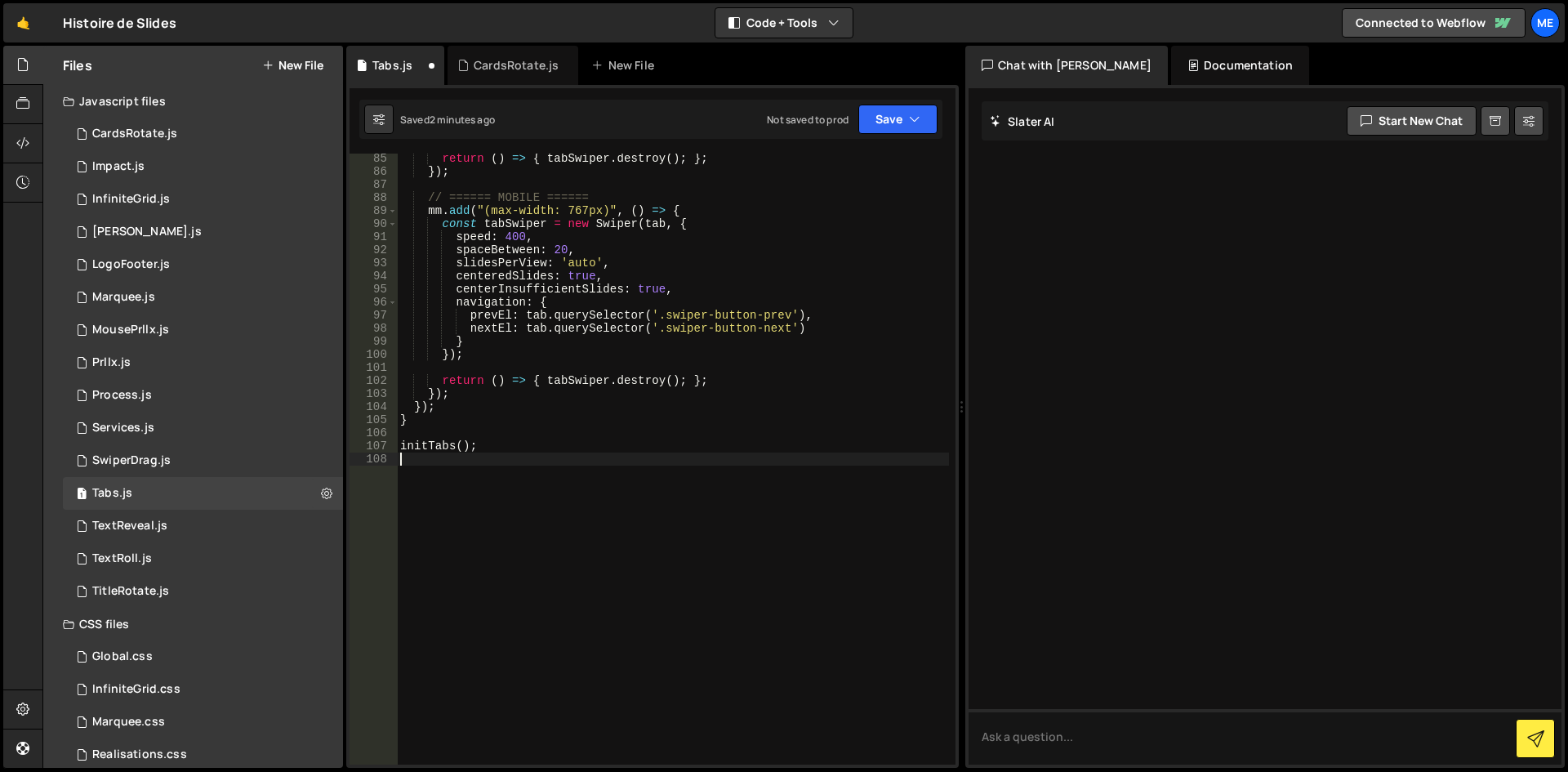
scroll to position [1179, 0]
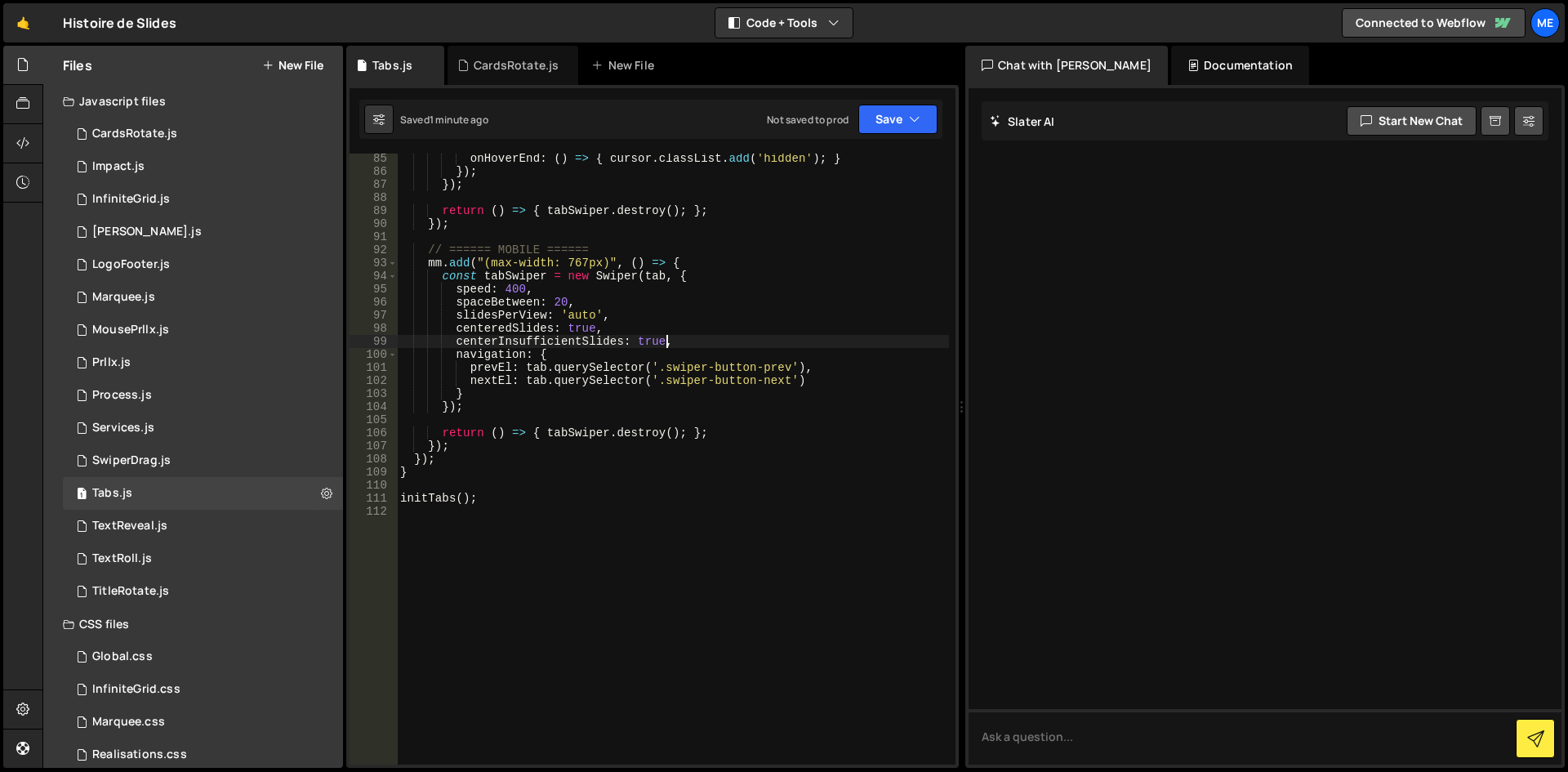
click at [861, 346] on div "onHoverEnd : ( ) => { cursor . classList . add ( 'hidden' ) ; } }) ; }) ; retur…" at bounding box center [673, 471] width 552 height 637
click at [800, 294] on div "onHoverEnd : ( ) => { cursor . classList . add ( 'hidden' ) ; } }) ; }) ; retur…" at bounding box center [673, 471] width 552 height 637
type textarea "initTabs();"
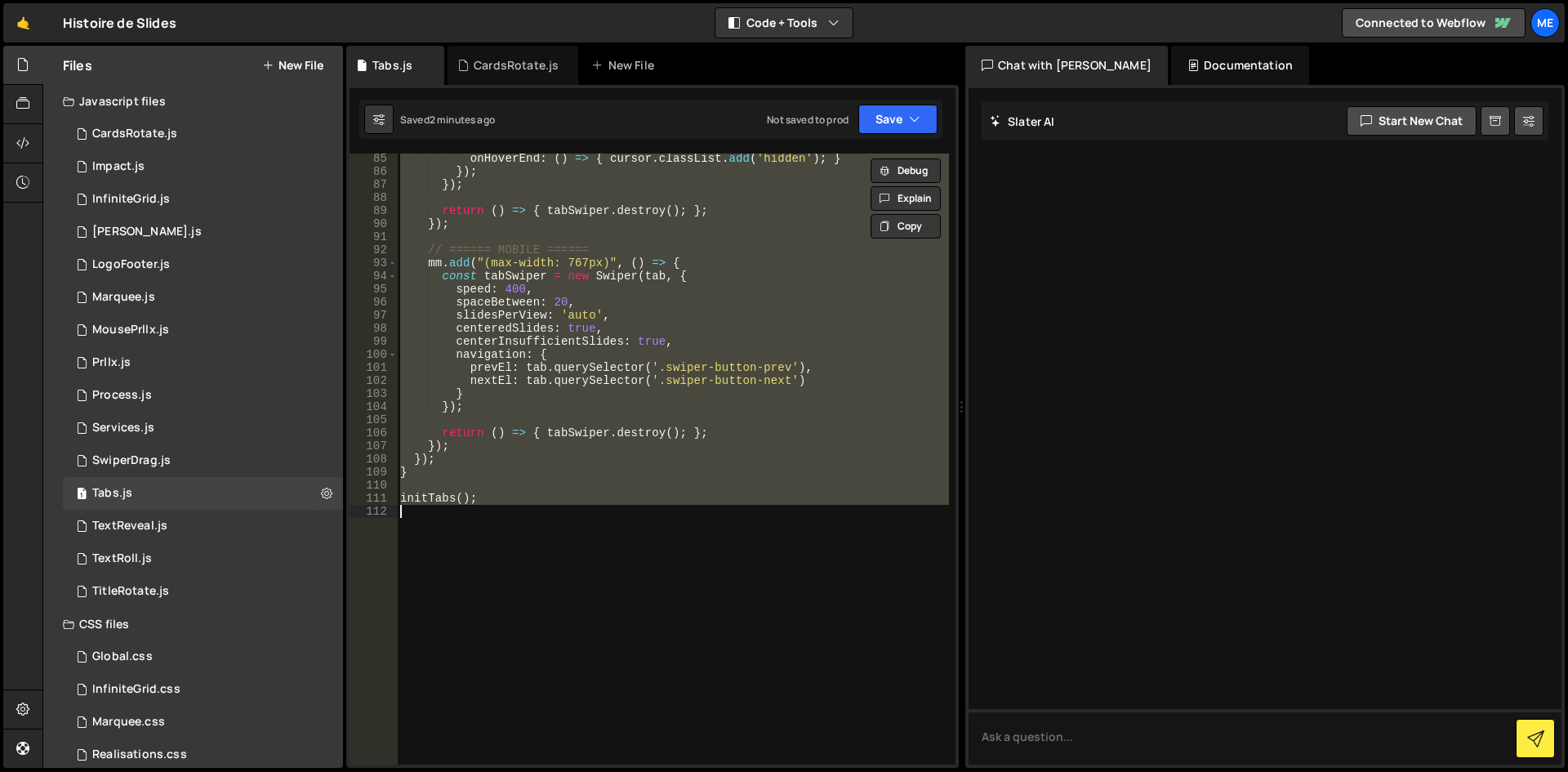
paste textarea
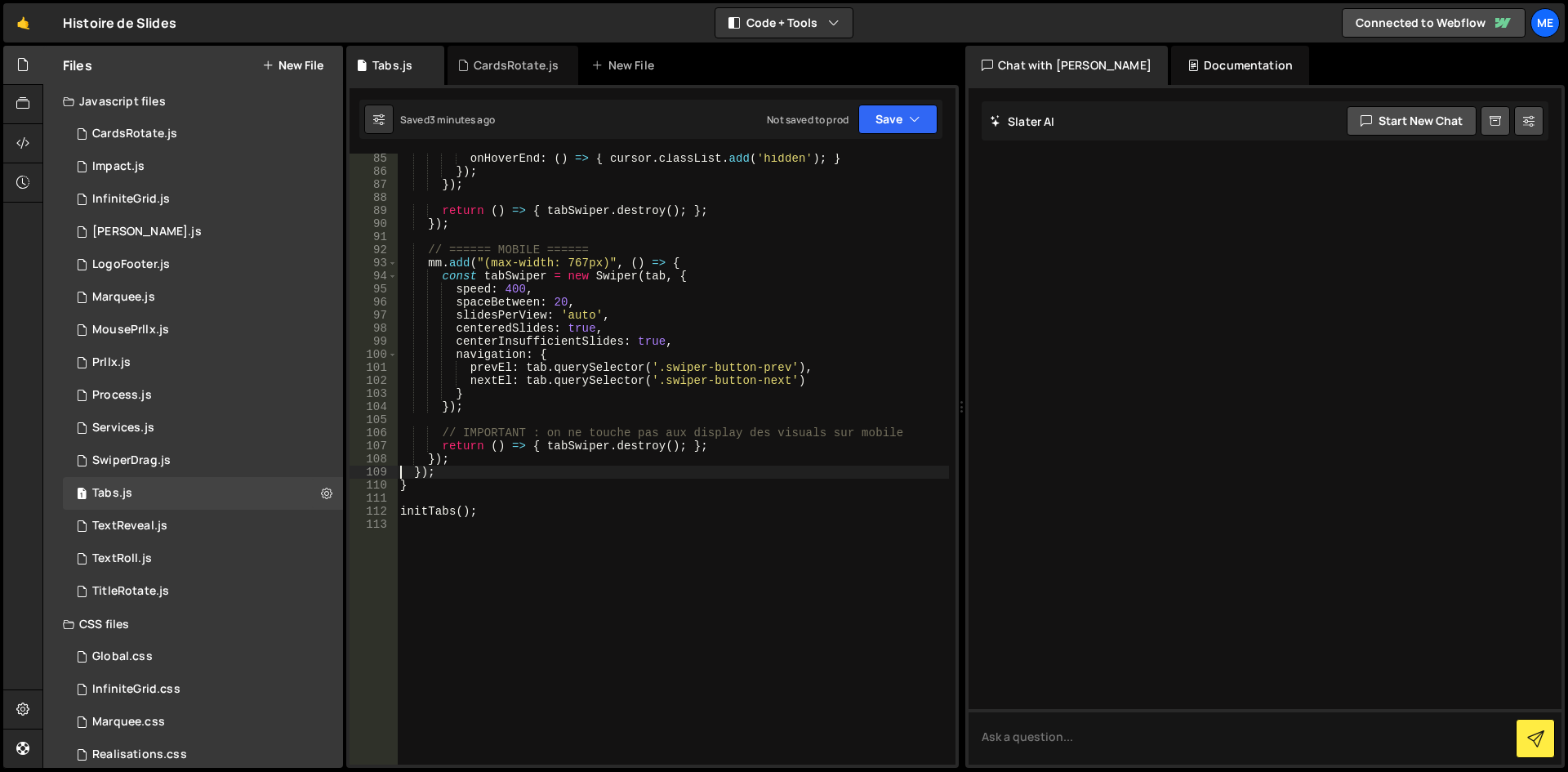
scroll to position [1244, 0]
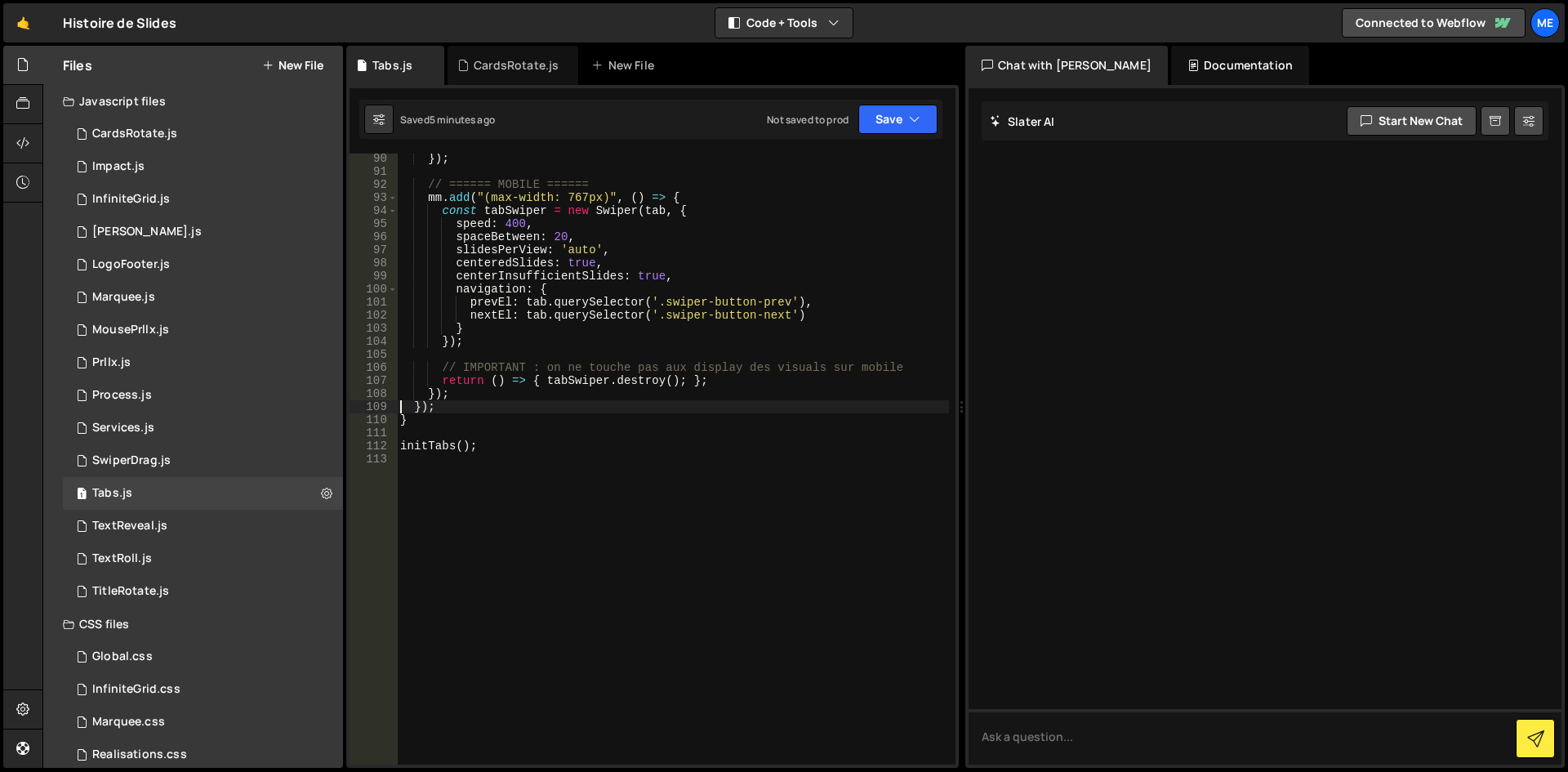
click at [619, 295] on div "}) ; // ====== MOBILE ====== mm . add ( "(max-width: 767px)" , ( ) => { const t…" at bounding box center [673, 471] width 552 height 637
type textarea "initTabs();"
paste textarea
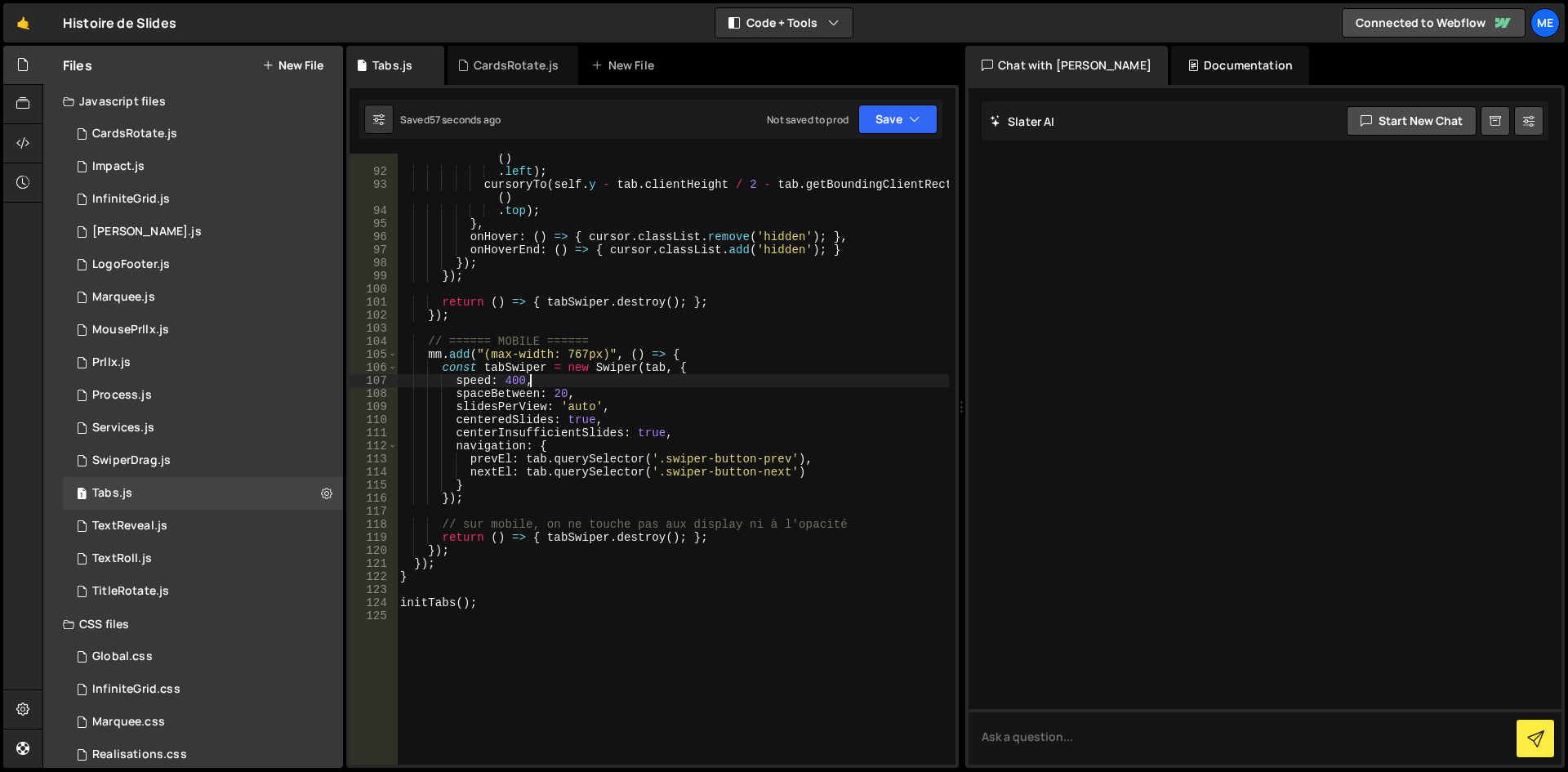
click at [719, 375] on div "cursorxTo ( self . x - tab . clientWidth / 2 - tab . getBoundingClientRect ( ) …" at bounding box center [673, 464] width 552 height 650
type textarea "initTabs();"
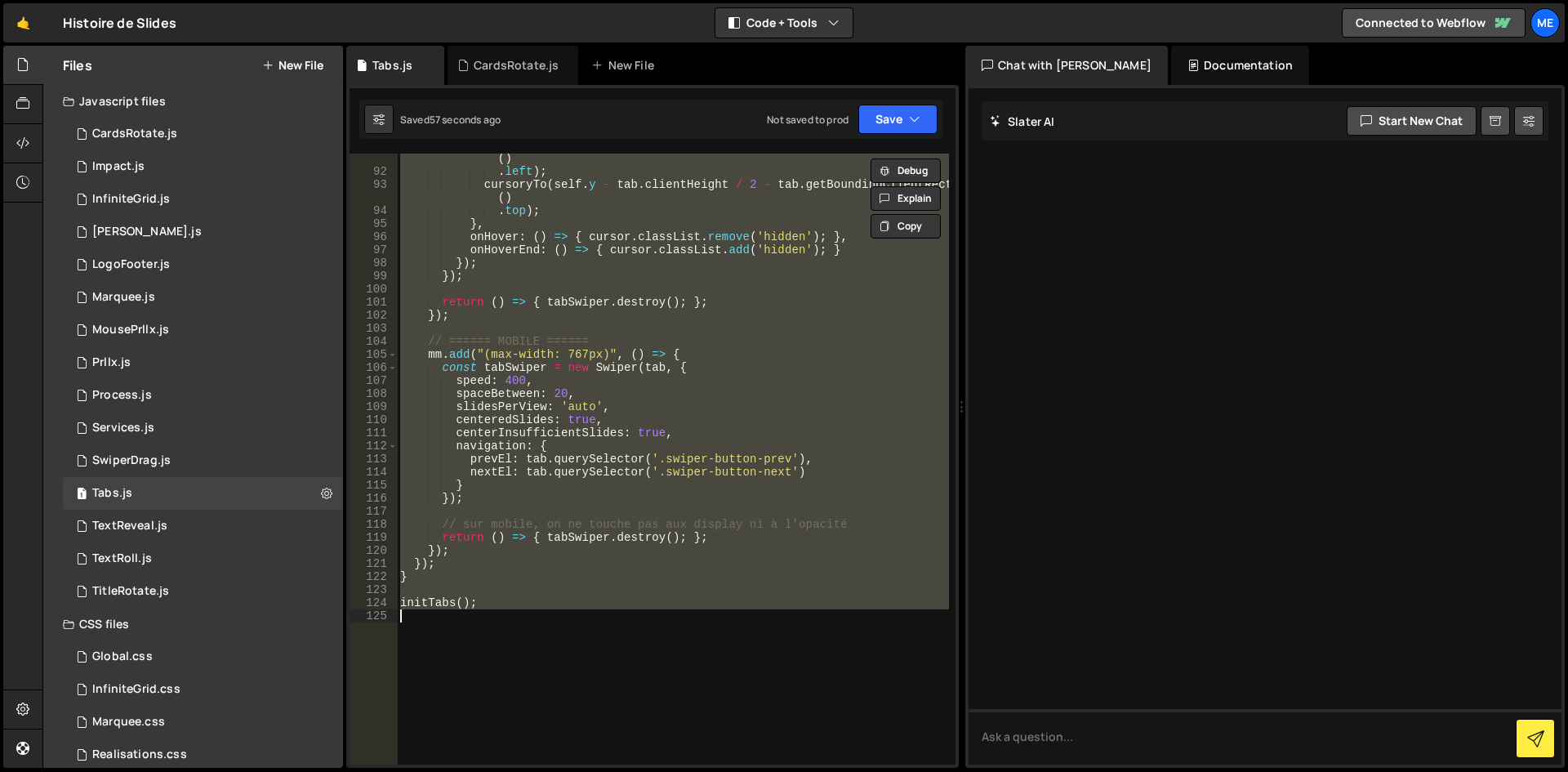
paste textarea
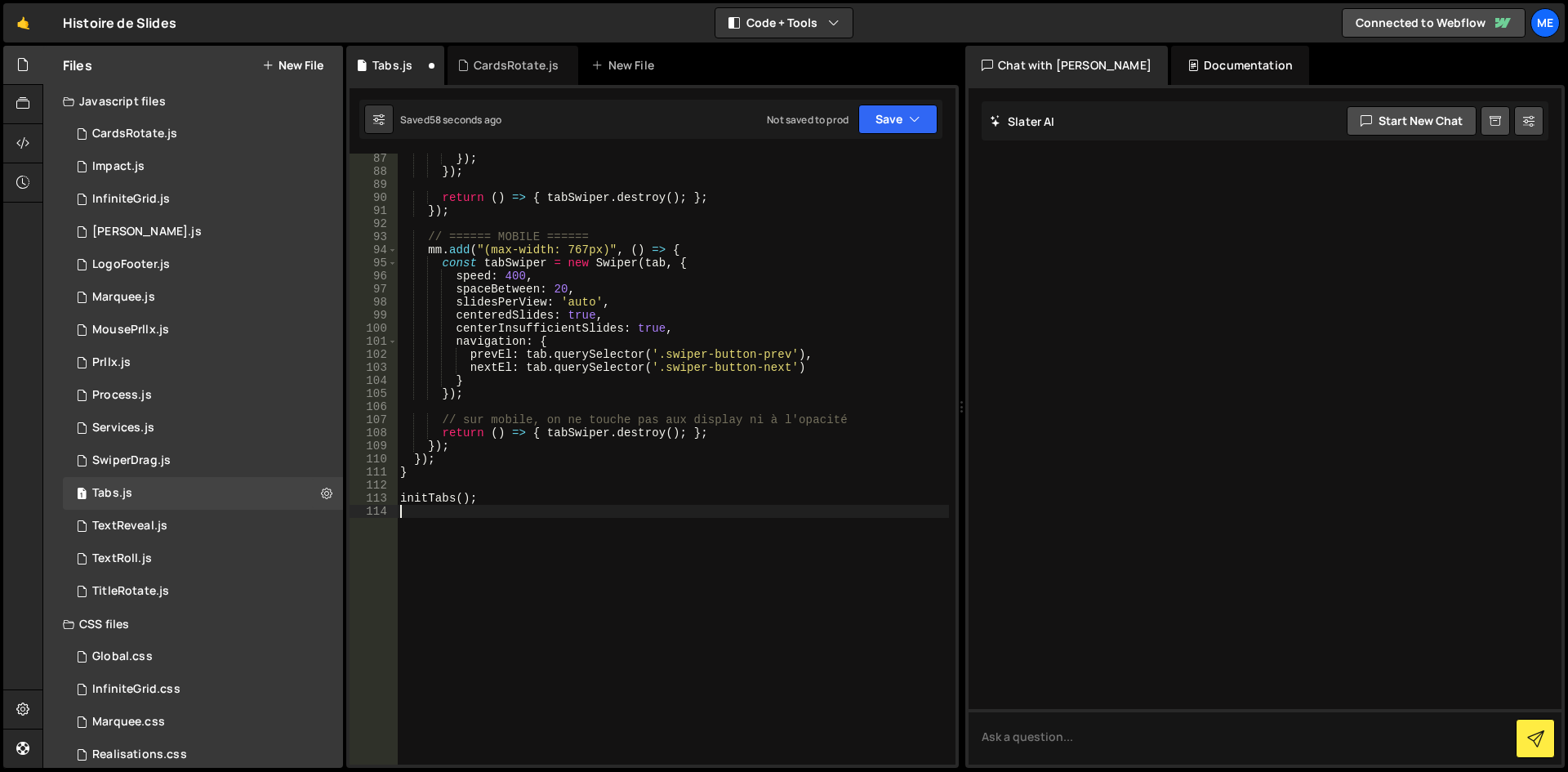
scroll to position [1192, 0]
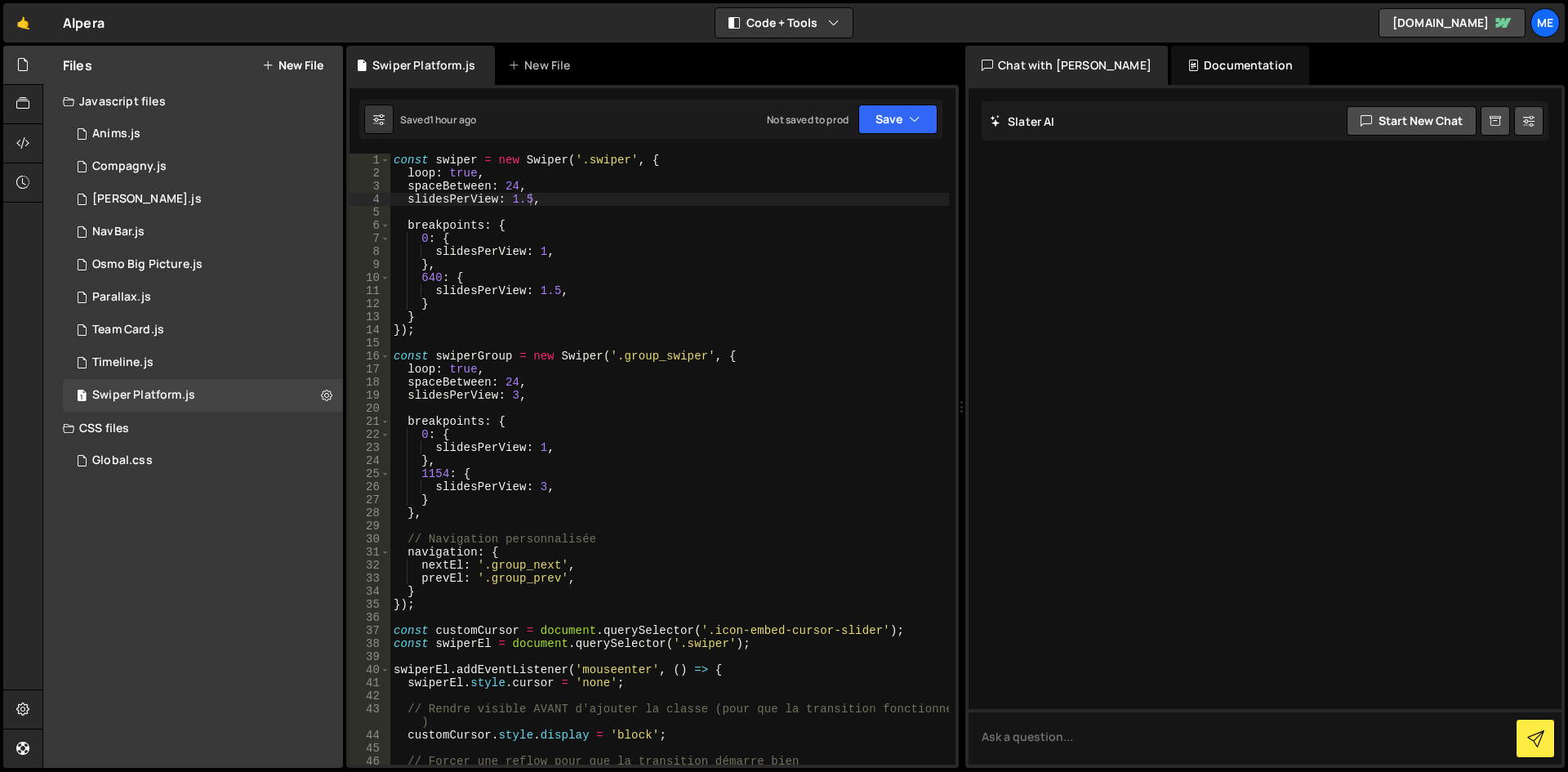
click at [735, 335] on div "const swiper = new Swiper ( '.swiper' , { loop : true , spaceBetween : 24 , sli…" at bounding box center [670, 472] width 559 height 637
type textarea "});"
